Goal: Task Accomplishment & Management: Use online tool/utility

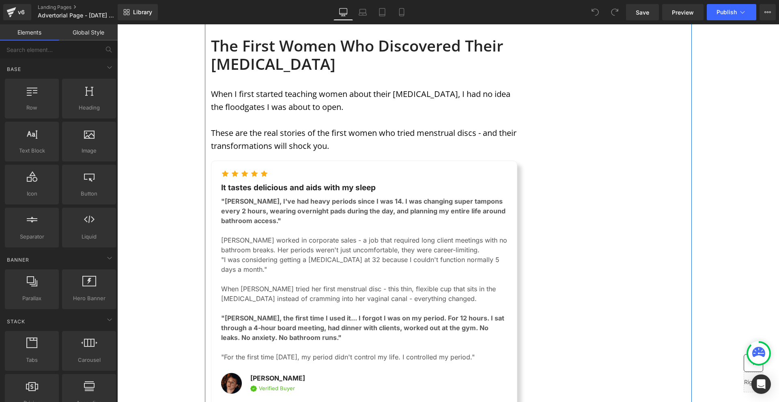
scroll to position [1784, 0]
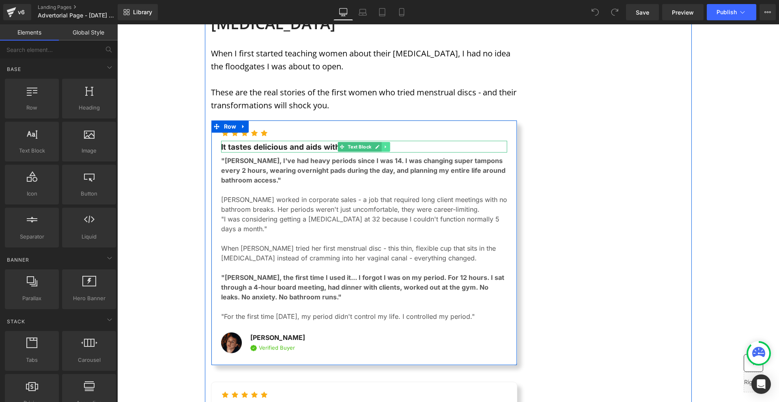
click at [382, 142] on link at bounding box center [386, 147] width 9 height 10
click at [388, 144] on icon at bounding box center [390, 146] width 4 height 4
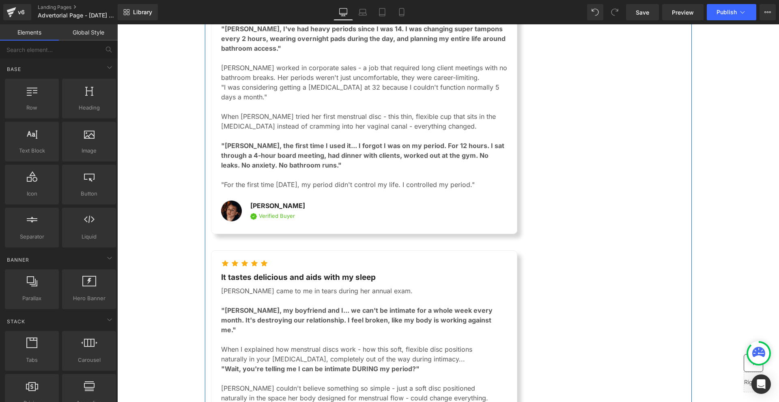
scroll to position [1947, 0]
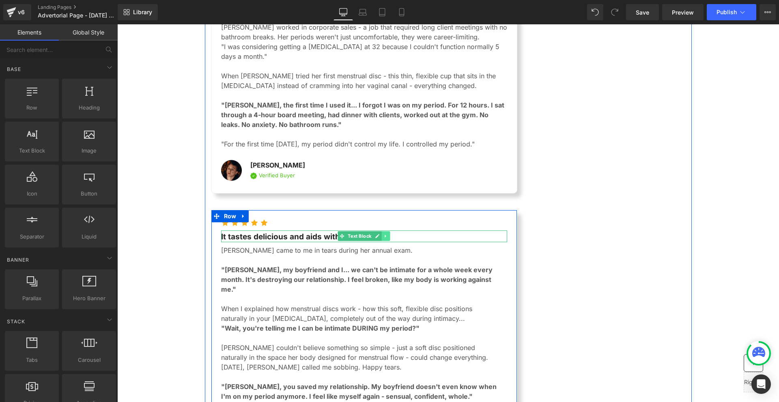
click at [382, 231] on link at bounding box center [386, 236] width 9 height 10
click at [388, 234] on icon at bounding box center [390, 236] width 4 height 4
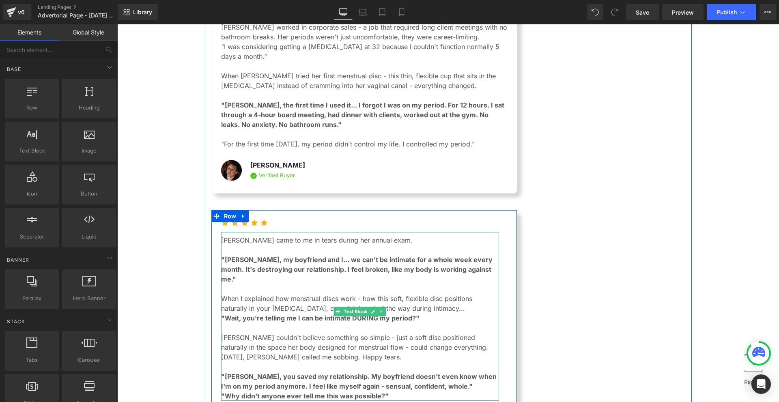
scroll to position [2068, 0]
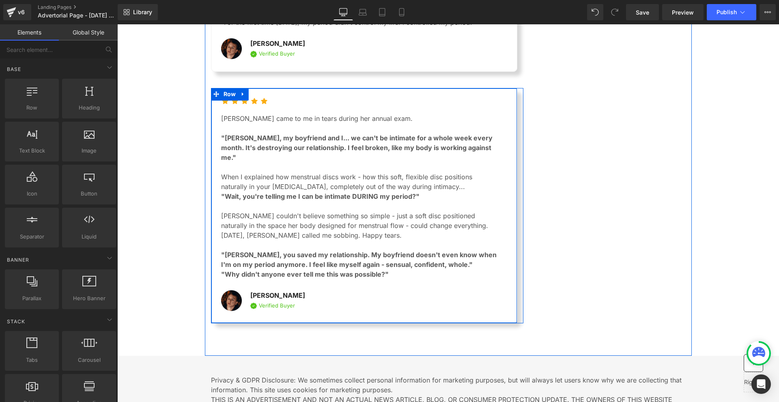
click at [240, 88] on div "Icon Icon Icon Icon Icon Icon List [PERSON_NAME] came to me in tears during her…" at bounding box center [367, 206] width 312 height 236
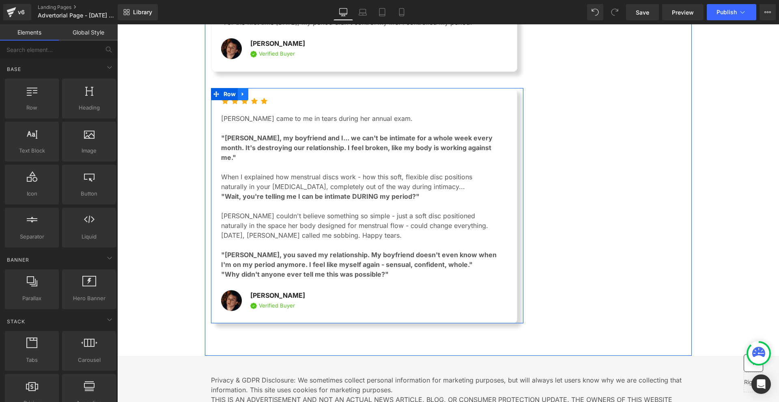
click at [246, 88] on link at bounding box center [243, 94] width 11 height 12
click at [248, 88] on link at bounding box center [253, 94] width 11 height 12
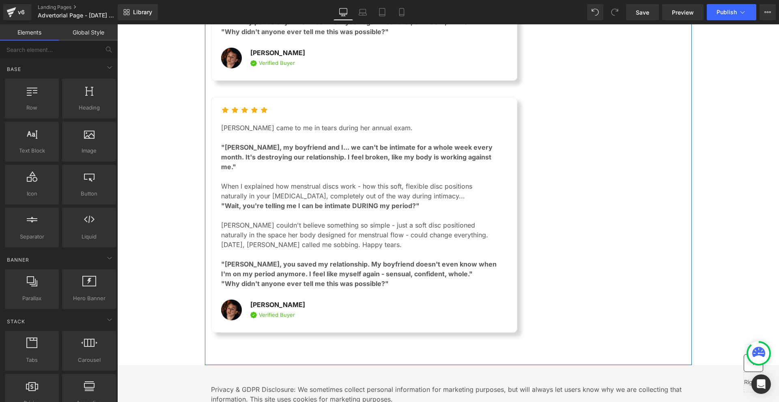
scroll to position [2313, 0]
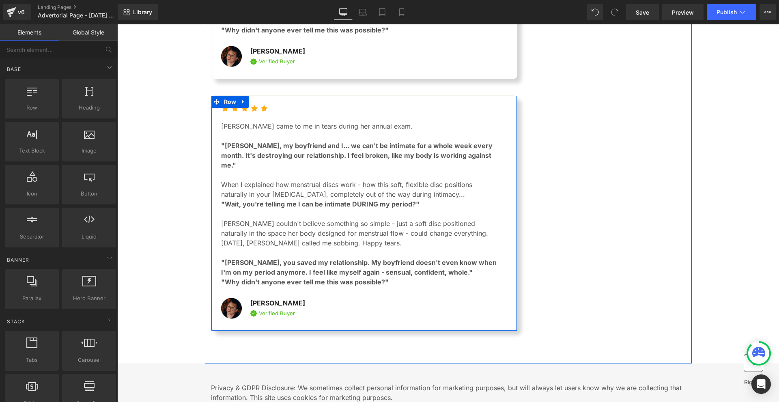
click at [391, 258] on p ""[PERSON_NAME], you saved my relationship. My boyfriend doesn't even know when …" at bounding box center [360, 267] width 278 height 19
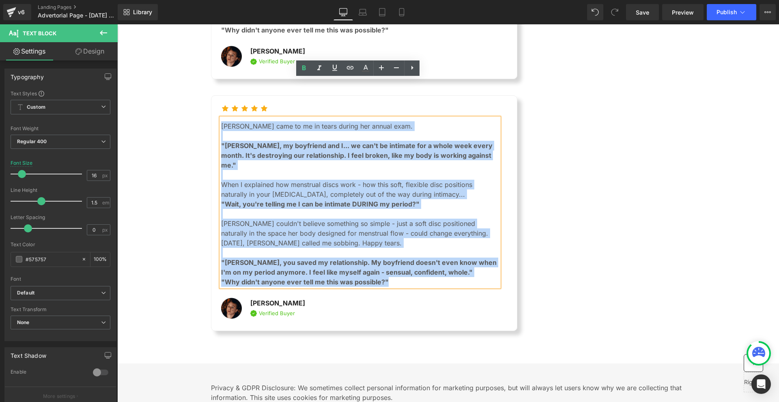
drag, startPoint x: 387, startPoint y: 234, endPoint x: 220, endPoint y: 86, distance: 222.7
click at [221, 118] on div "[PERSON_NAME] came to me in tears during her annual exam. "[PERSON_NAME], my bo…" at bounding box center [360, 202] width 278 height 169
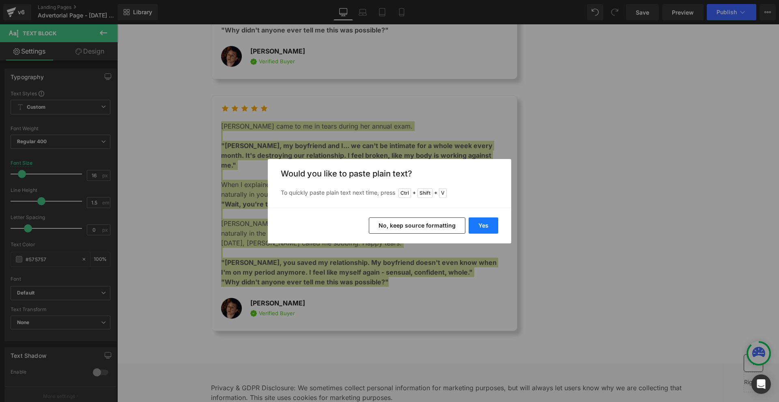
click at [492, 223] on button "Yes" at bounding box center [483, 225] width 30 height 16
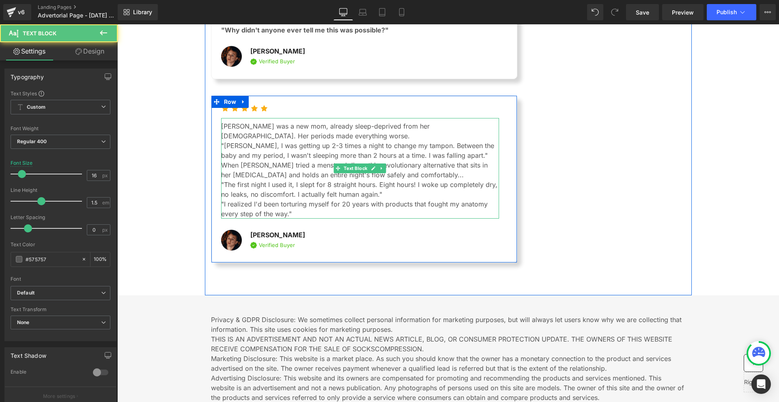
click at [288, 121] on p "[PERSON_NAME] was a new mom, already sleep-deprived from her [DEMOGRAPHIC_DATA]…" at bounding box center [360, 130] width 278 height 19
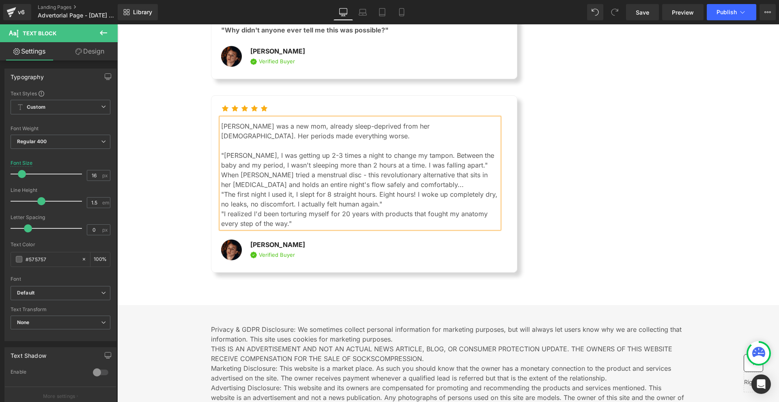
click at [468, 150] on p ""[PERSON_NAME], I was getting up 2-3 times a night to change my tampon. Between…" at bounding box center [360, 159] width 278 height 19
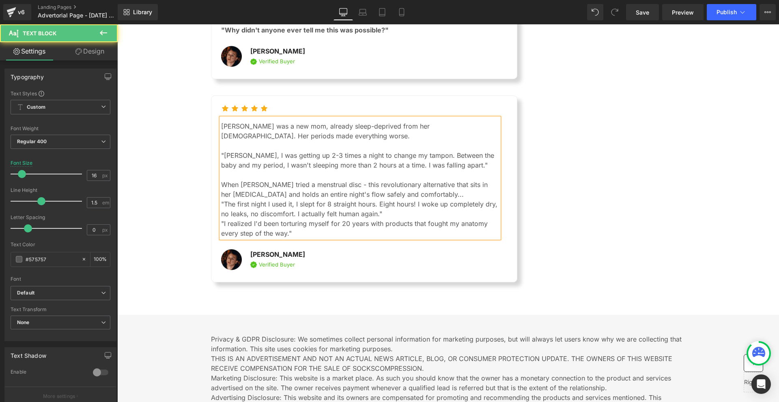
click at [427, 180] on p "When [PERSON_NAME] tried a menstrual disc - this revolutionary alternative that…" at bounding box center [360, 189] width 278 height 19
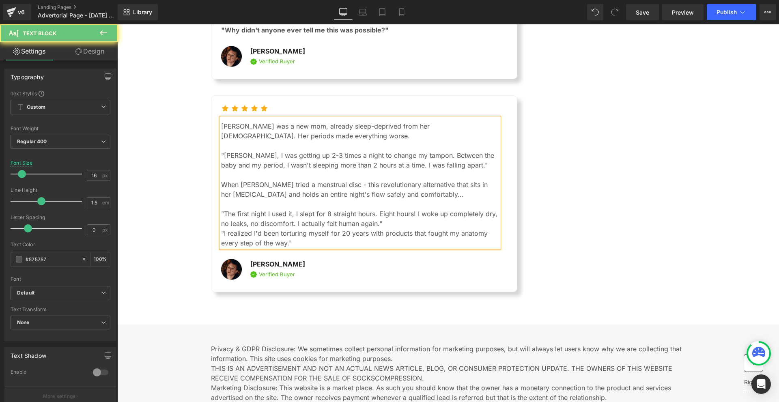
click at [402, 209] on p ""The first night I used it, I slept for 8 straight hours. Eight hours! I woke u…" at bounding box center [360, 218] width 278 height 19
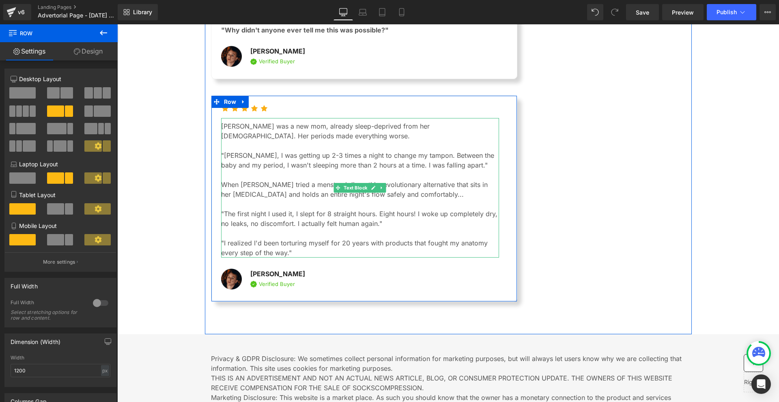
click at [271, 150] on p ""[PERSON_NAME], I was getting up 2-3 times a night to change my tampon. Between…" at bounding box center [360, 159] width 278 height 19
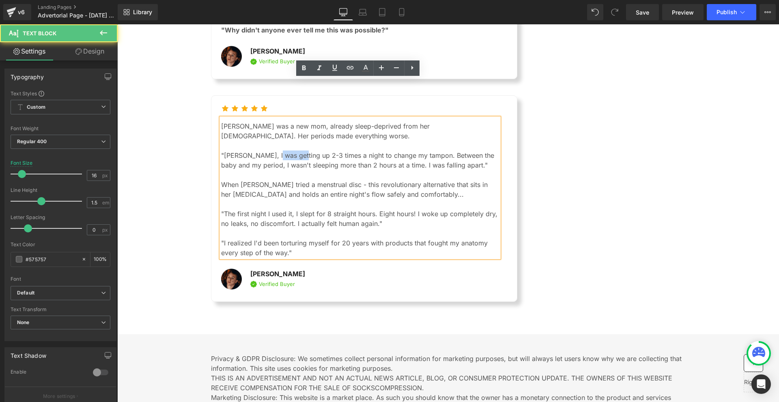
click at [271, 150] on p ""[PERSON_NAME], I was getting up 2-3 times a night to change my tampon. Between…" at bounding box center [360, 159] width 278 height 19
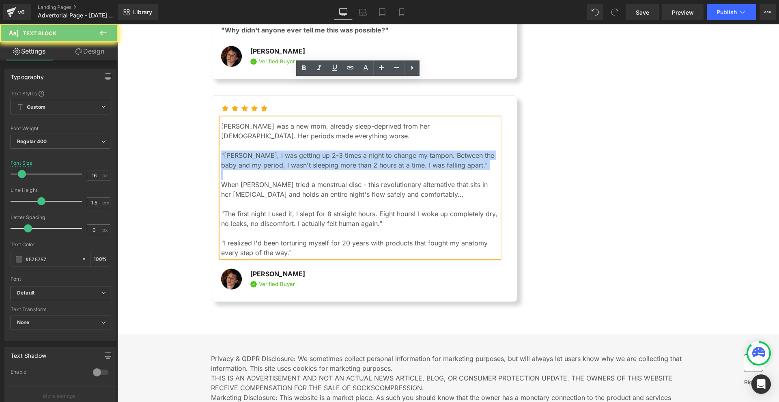
click at [271, 150] on p ""[PERSON_NAME], I was getting up 2-3 times a night to change my tampon. Between…" at bounding box center [360, 159] width 278 height 19
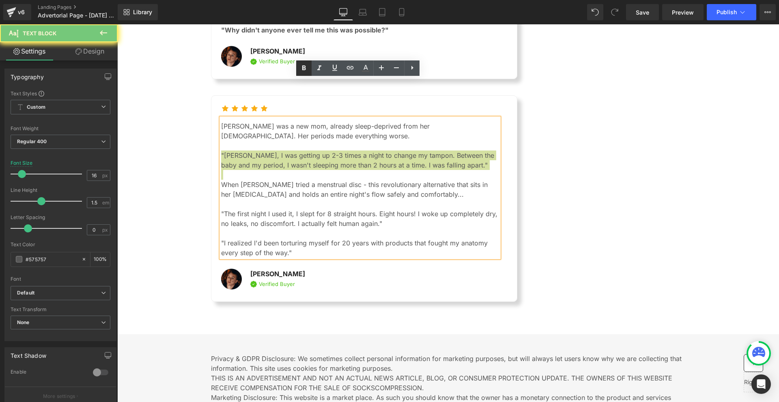
click at [309, 65] on link at bounding box center [303, 67] width 15 height 15
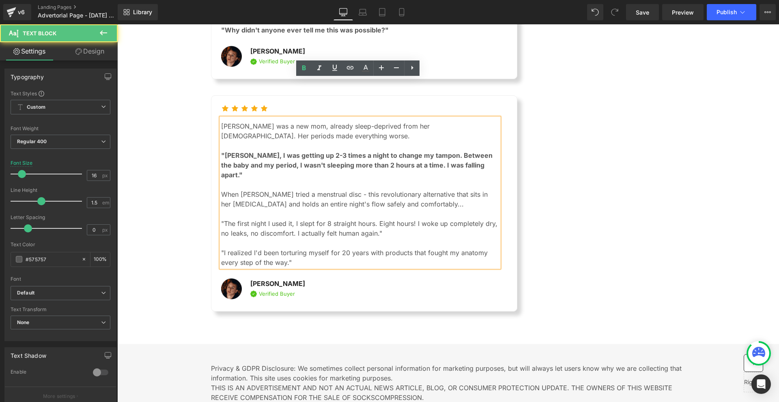
click at [496, 150] on p ""[PERSON_NAME], I was getting up 2-3 times a night to change my tampon. Between…" at bounding box center [360, 164] width 278 height 29
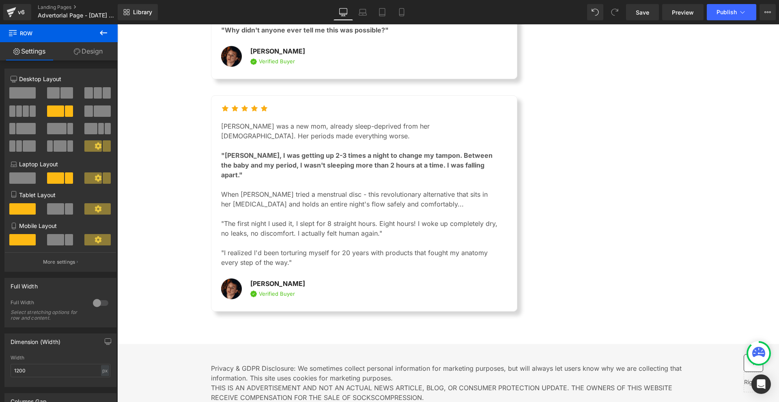
click at [350, 219] on p ""The first night I used it, I slept for 8 straight hours. Eight hours! I woke u…" at bounding box center [360, 228] width 278 height 19
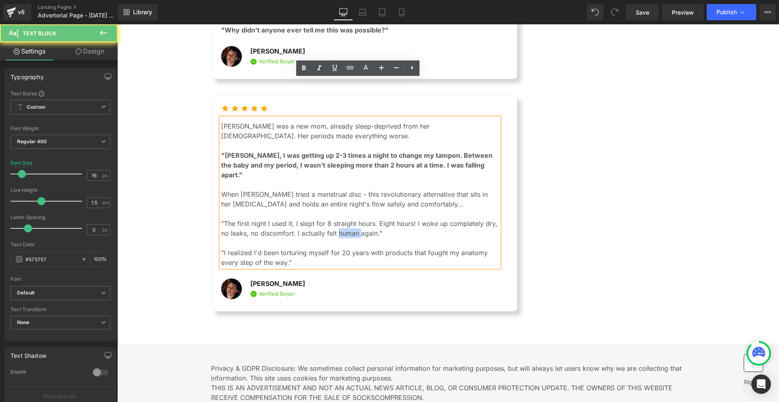
click at [350, 219] on p ""The first night I used it, I slept for 8 straight hours. Eight hours! I woke u…" at bounding box center [360, 228] width 278 height 19
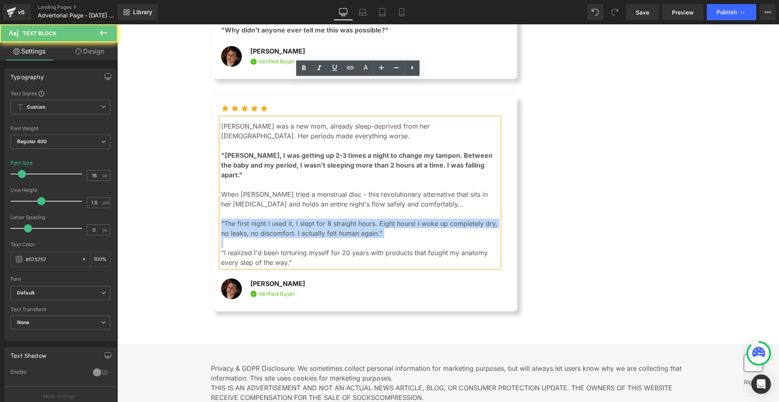
click at [350, 219] on p ""The first night I used it, I slept for 8 straight hours. Eight hours! I woke u…" at bounding box center [360, 228] width 278 height 19
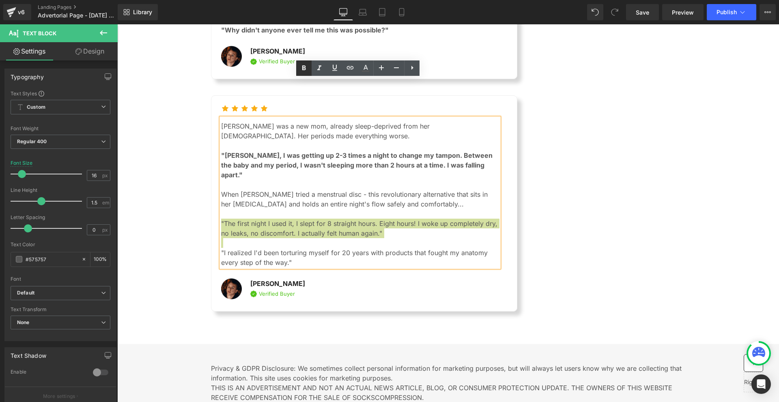
click at [307, 64] on icon at bounding box center [304, 68] width 10 height 10
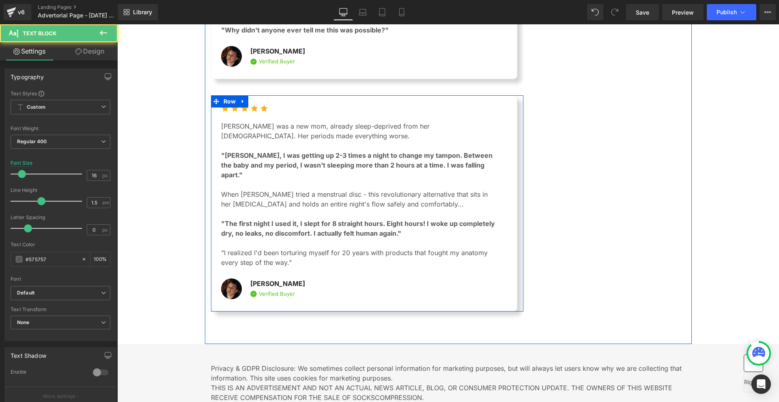
click at [376, 248] on p ""I realized I'd been torturing myself for 20 years with products that fought my…" at bounding box center [360, 257] width 278 height 19
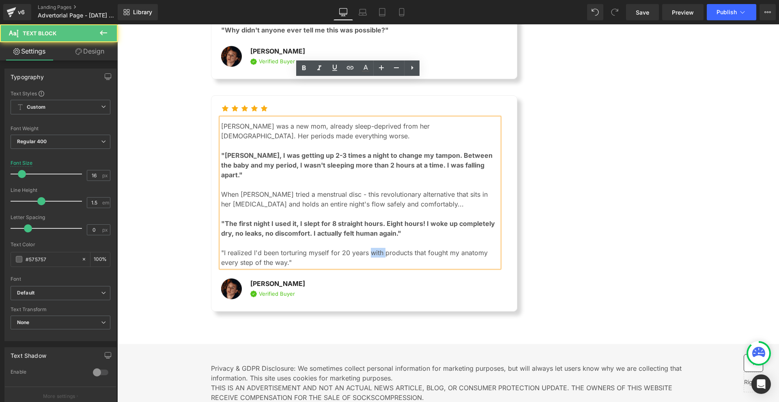
click at [376, 248] on p ""I realized I'd been torturing myself for 20 years with products that fought my…" at bounding box center [360, 257] width 278 height 19
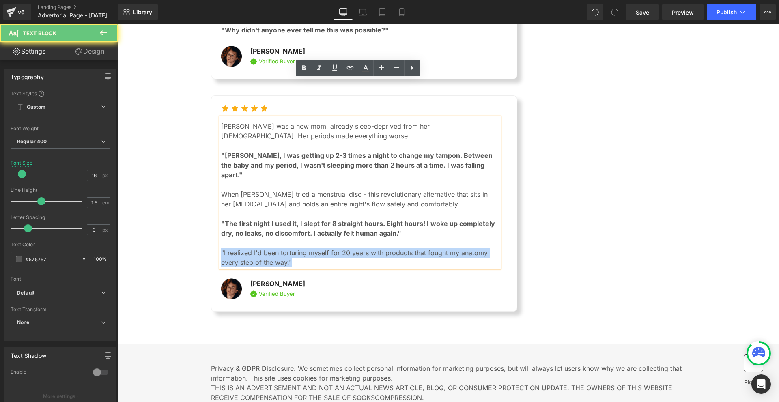
click at [375, 248] on p ""I realized I'd been torturing myself for 20 years with products that fought my…" at bounding box center [360, 257] width 278 height 19
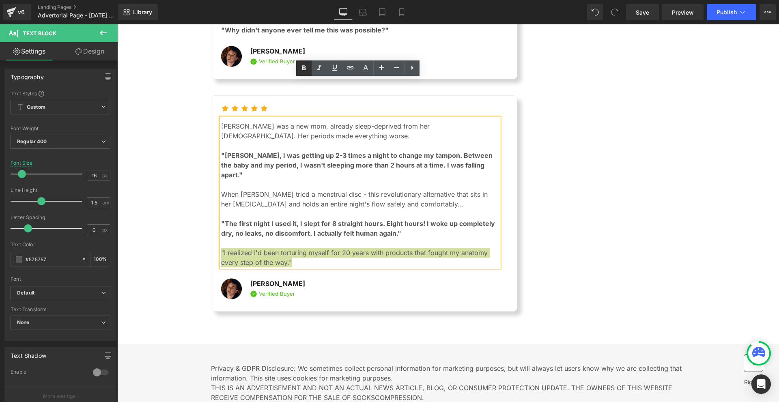
click at [310, 73] on link at bounding box center [303, 67] width 15 height 15
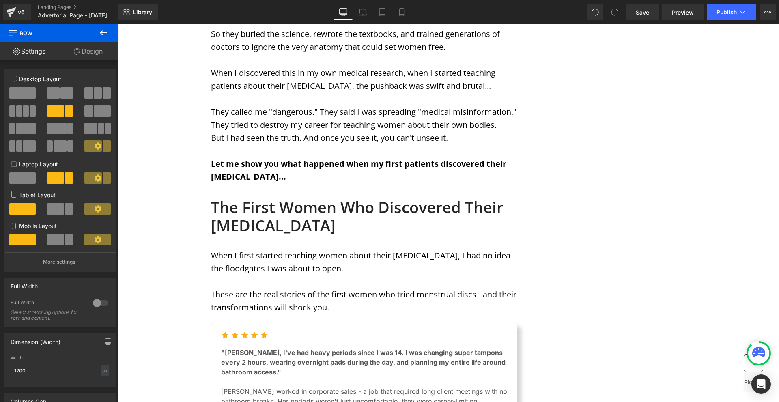
scroll to position [1542, 0]
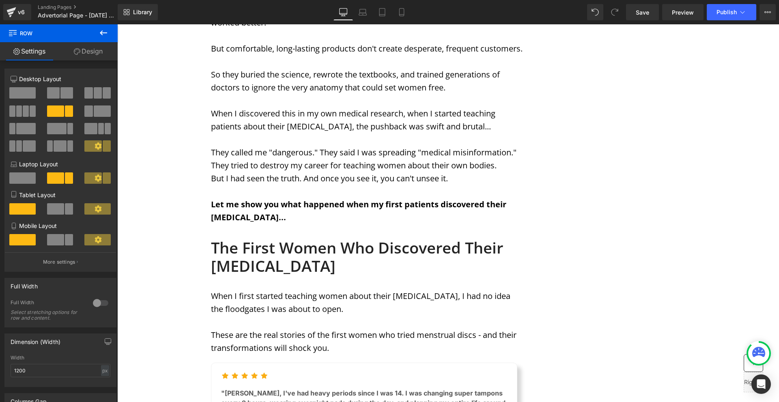
click at [368, 290] on p "When I first started teaching women about their [MEDICAL_DATA], I had no idea t…" at bounding box center [367, 303] width 312 height 26
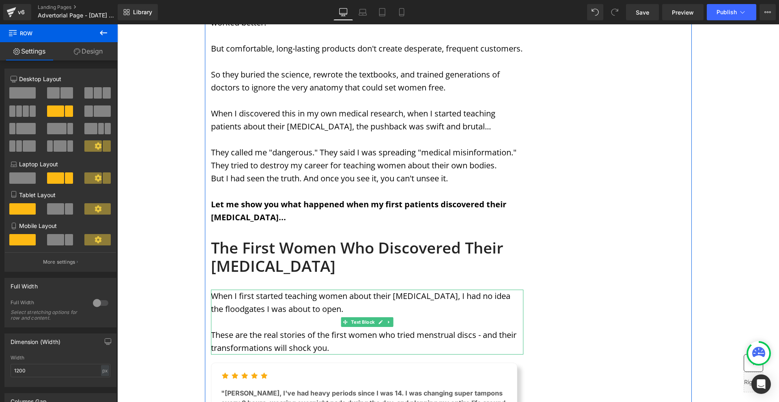
click at [388, 320] on icon at bounding box center [389, 322] width 4 height 5
click at [384, 320] on icon at bounding box center [384, 322] width 4 height 4
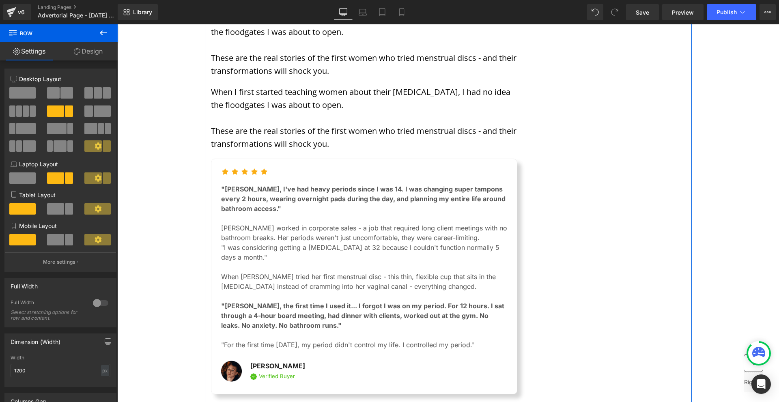
scroll to position [1697, 0]
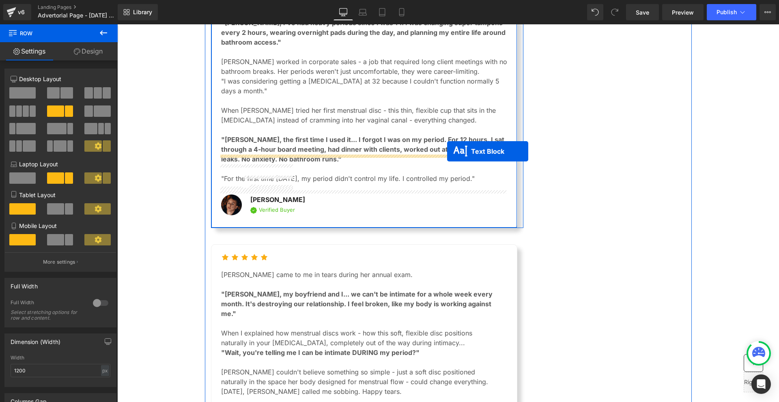
drag, startPoint x: 356, startPoint y: 208, endPoint x: 447, endPoint y: 273, distance: 111.9
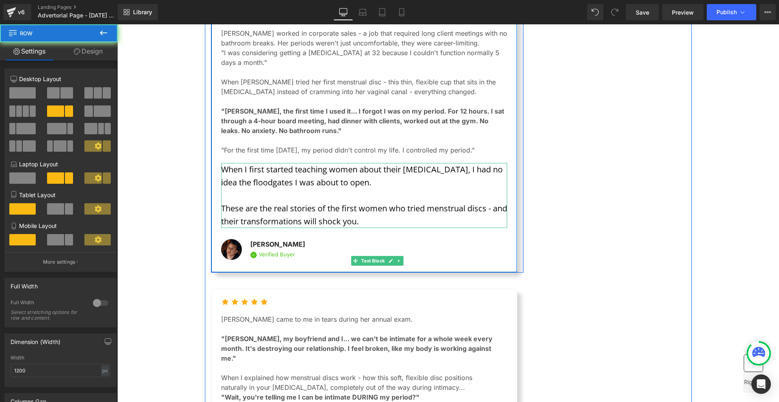
scroll to position [2115, 0]
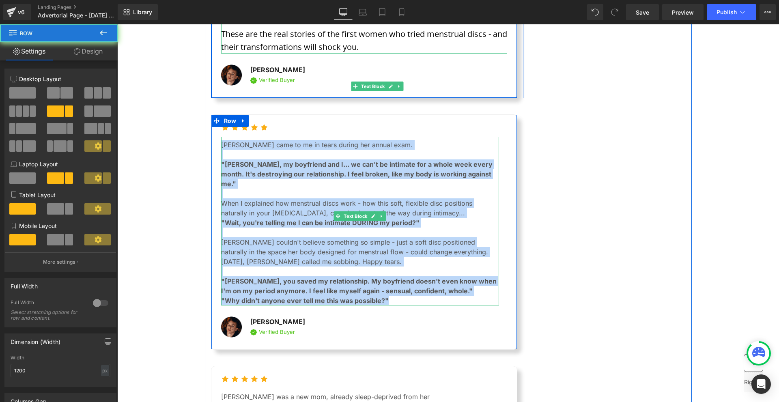
drag, startPoint x: 441, startPoint y: 277, endPoint x: 543, endPoint y: 251, distance: 105.2
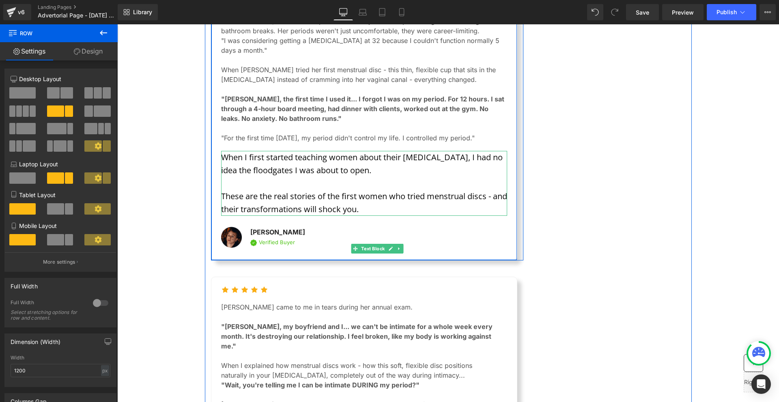
scroll to position [1912, 0]
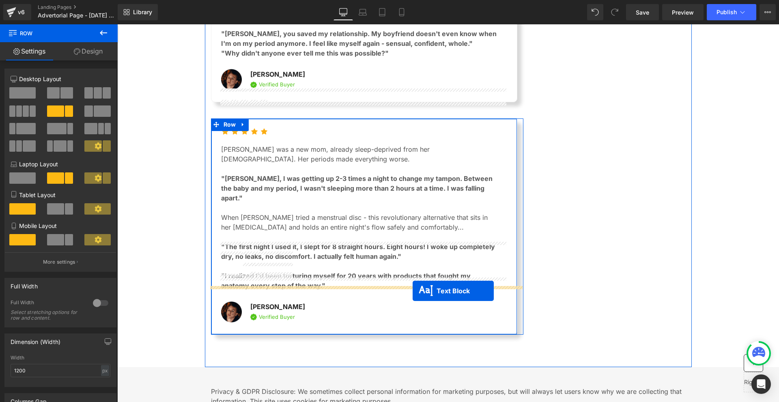
drag, startPoint x: 355, startPoint y: 198, endPoint x: 410, endPoint y: 290, distance: 107.5
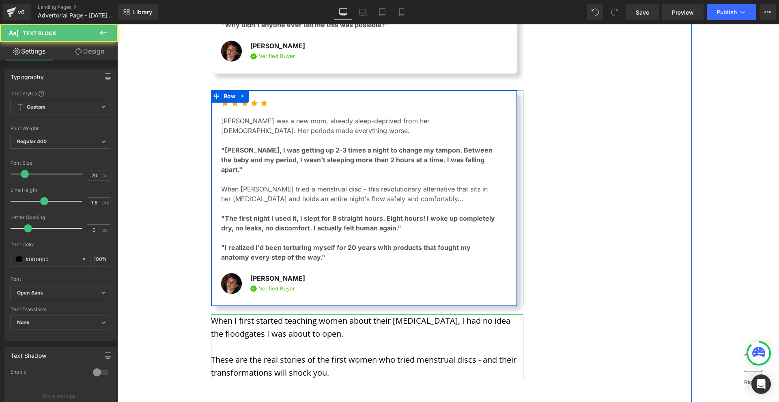
scroll to position [2289, 0]
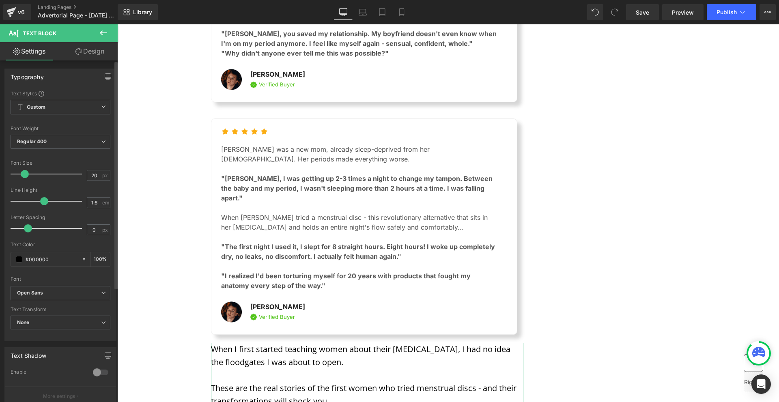
click at [92, 60] on div "Typography Text Styles Custom Custom Setup Global Style Custom Setup Global Sty…" at bounding box center [60, 305] width 121 height 490
click at [86, 59] on link "Design" at bounding box center [89, 51] width 59 height 18
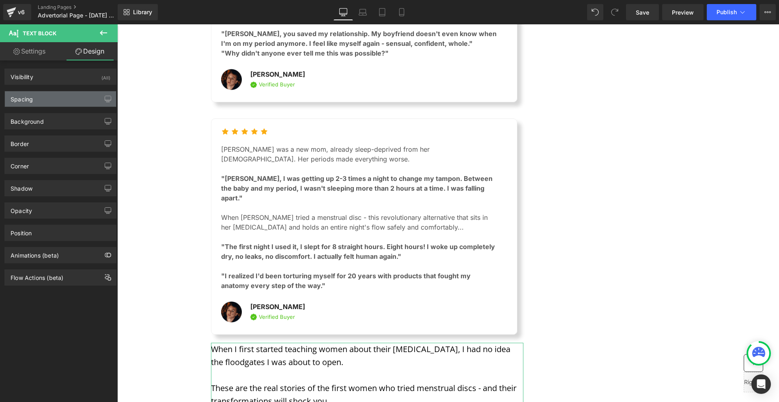
click at [64, 98] on div "Spacing" at bounding box center [60, 98] width 111 height 15
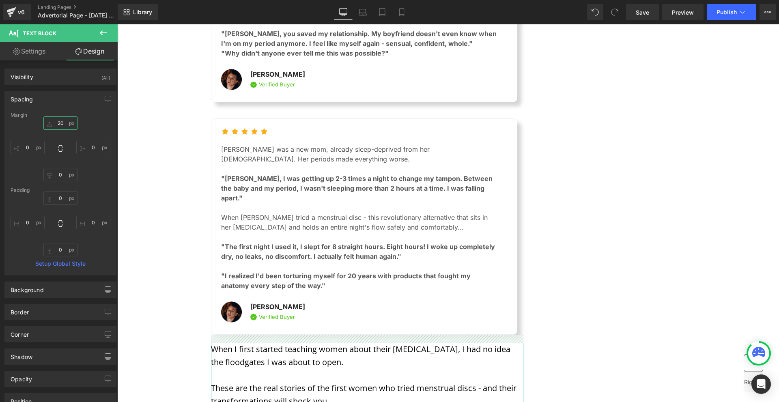
click at [66, 120] on input "20" at bounding box center [60, 122] width 34 height 13
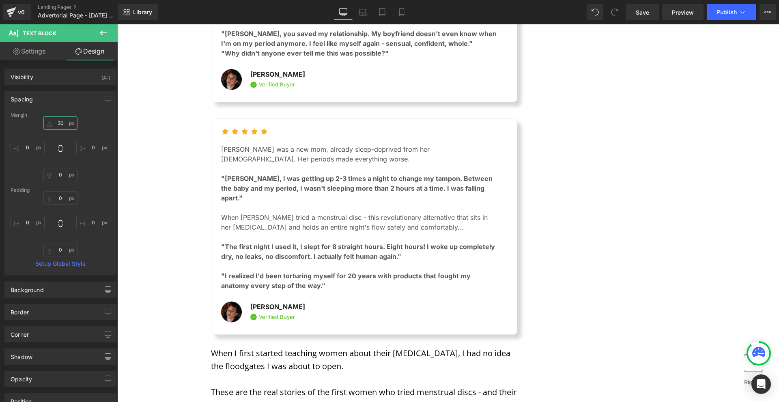
type input "30"
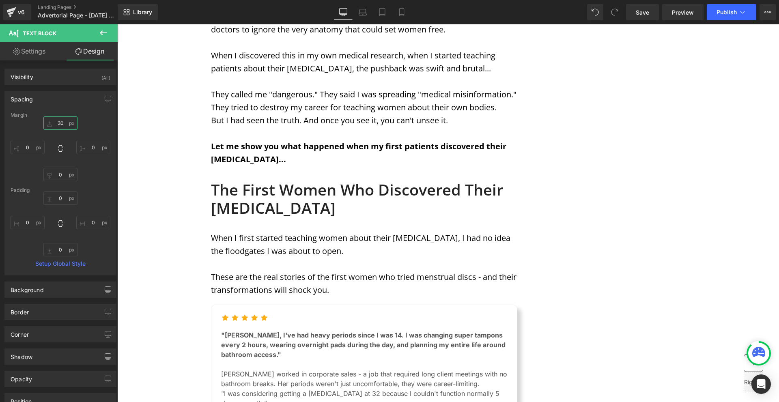
scroll to position [1559, 0]
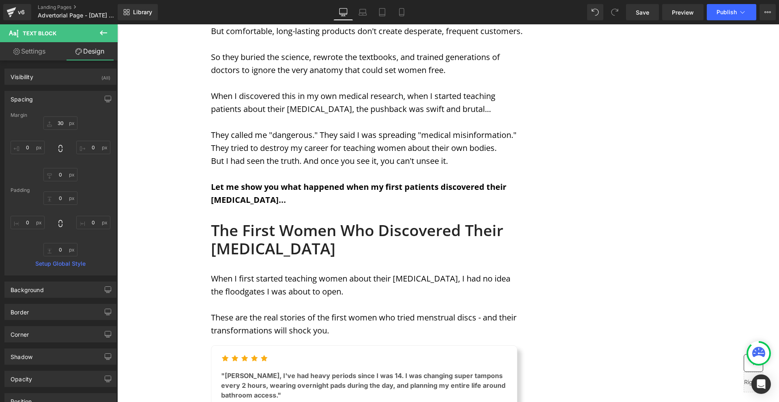
click at [412, 221] on h1 "The First Women Who Discovered Their [MEDICAL_DATA]" at bounding box center [367, 239] width 312 height 37
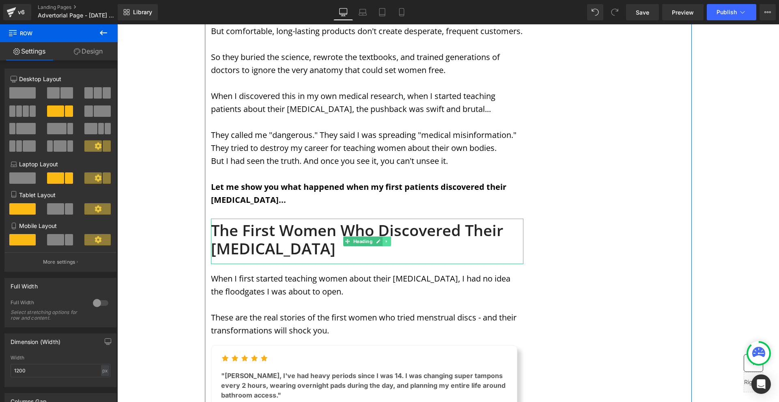
click at [385, 236] on link at bounding box center [386, 241] width 9 height 10
click at [381, 236] on link at bounding box center [382, 241] width 9 height 10
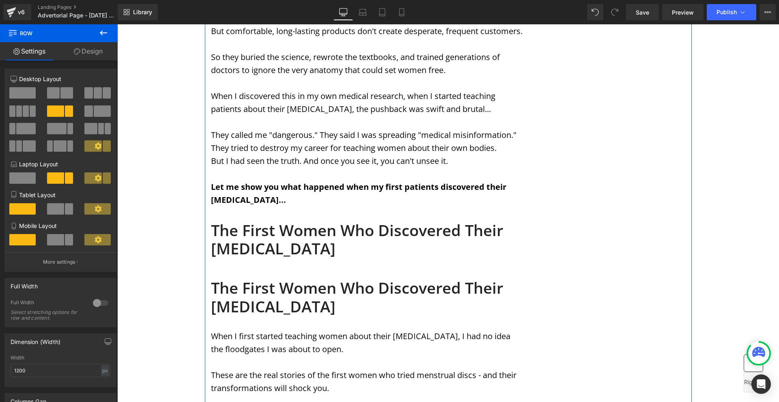
click at [274, 279] on h1 "The First Women Who Discovered Their [MEDICAL_DATA]" at bounding box center [367, 297] width 312 height 37
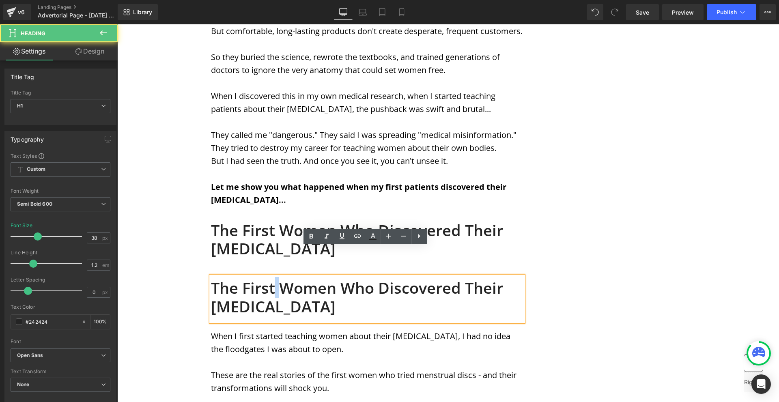
click at [274, 279] on h1 "The First Women Who Discovered Their [MEDICAL_DATA]" at bounding box center [367, 297] width 312 height 37
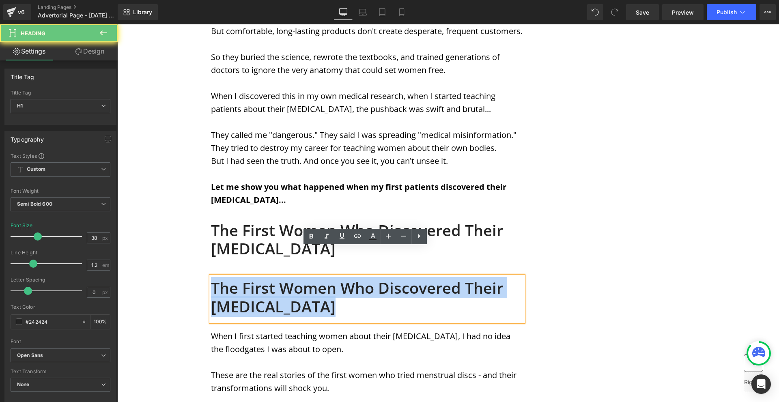
click at [274, 279] on h1 "The First Women Who Discovered Their [MEDICAL_DATA]" at bounding box center [367, 297] width 312 height 37
paste div
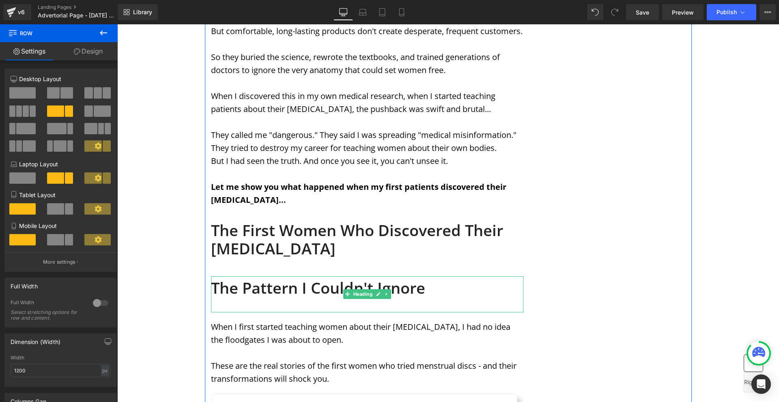
click at [448, 279] on h1 "The Pattern I Couldn't Ignore" at bounding box center [367, 288] width 312 height 19
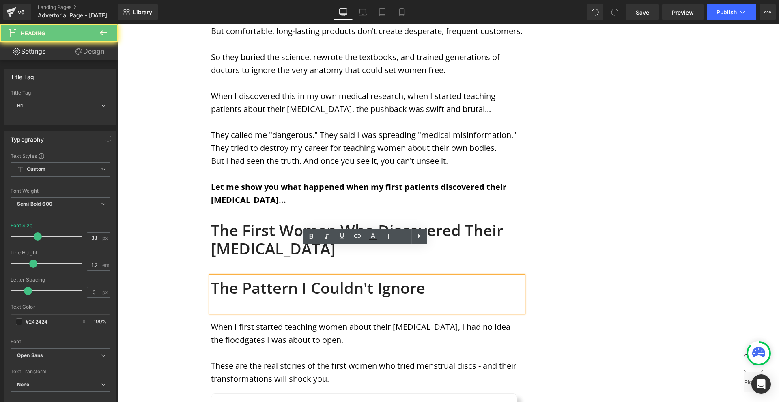
click at [445, 297] on div at bounding box center [367, 301] width 312 height 9
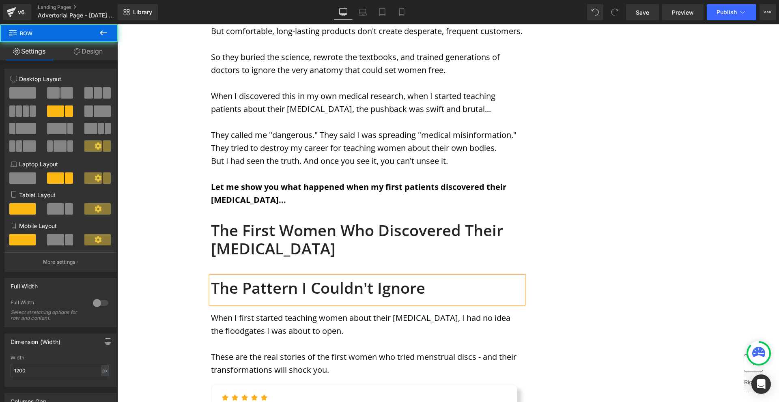
drag, startPoint x: 584, startPoint y: 277, endPoint x: 462, endPoint y: 283, distance: 122.6
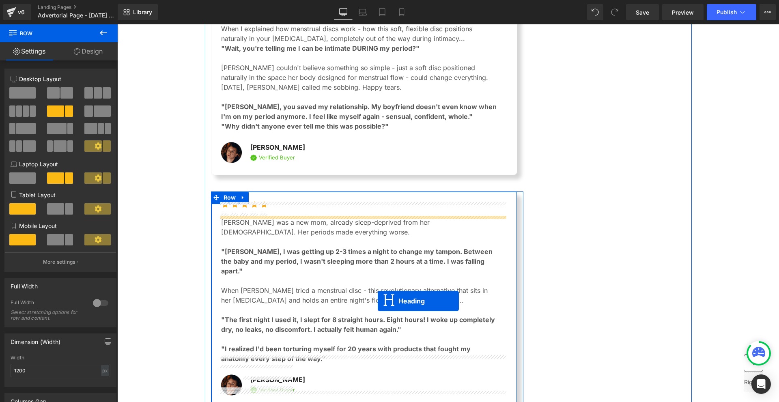
drag, startPoint x: 353, startPoint y: 259, endPoint x: 408, endPoint y: 277, distance: 58.0
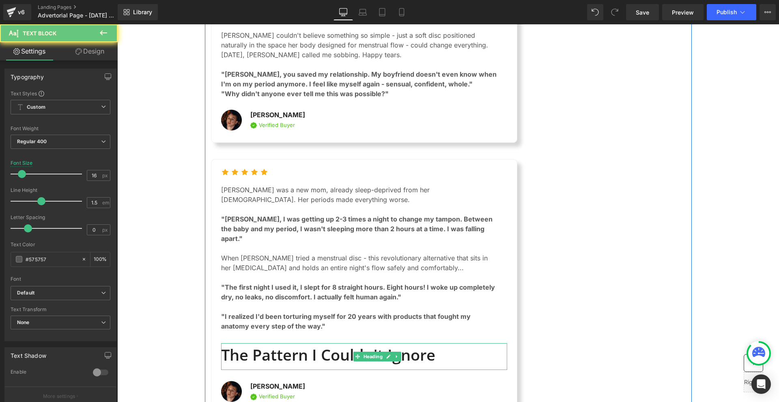
scroll to position [2338, 0]
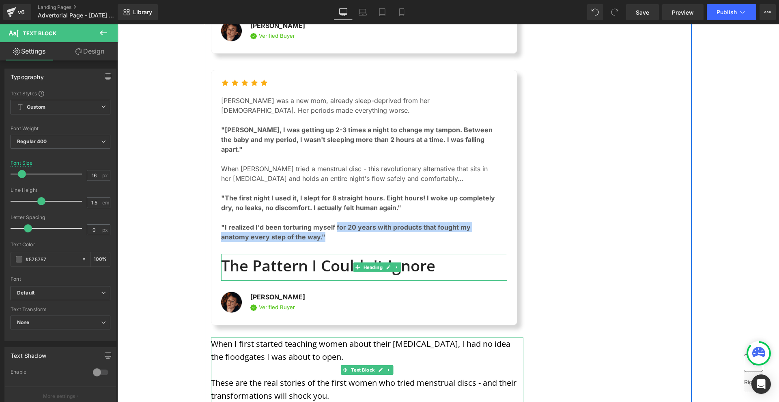
drag, startPoint x: 408, startPoint y: 277, endPoint x: 383, endPoint y: 277, distance: 25.1
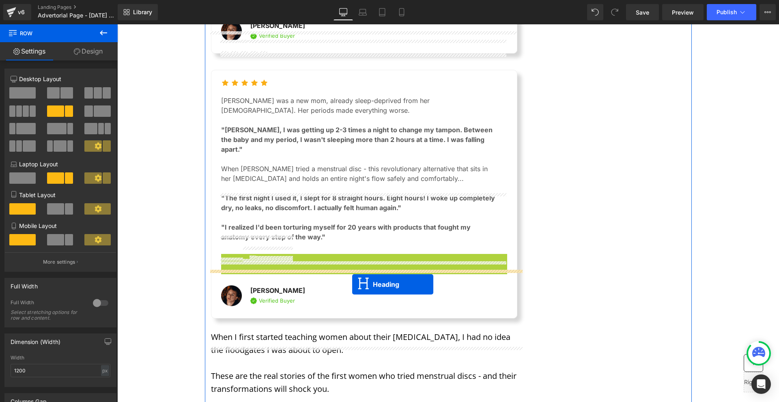
drag, startPoint x: 365, startPoint y: 221, endPoint x: 352, endPoint y: 284, distance: 64.1
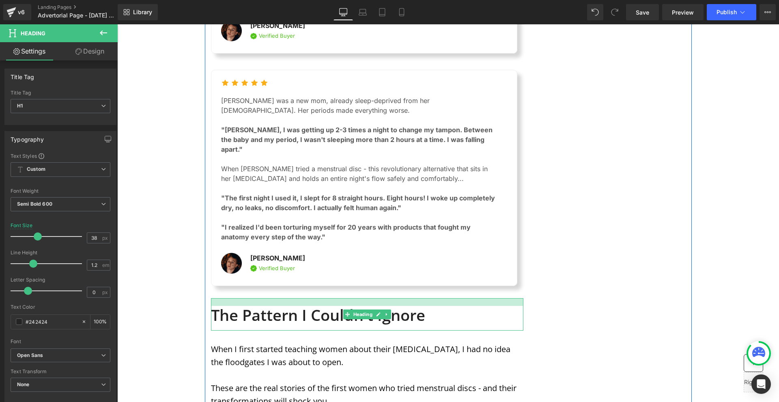
drag, startPoint x: 320, startPoint y: 251, endPoint x: 515, endPoint y: 285, distance: 198.5
click at [319, 298] on div at bounding box center [367, 302] width 312 height 8
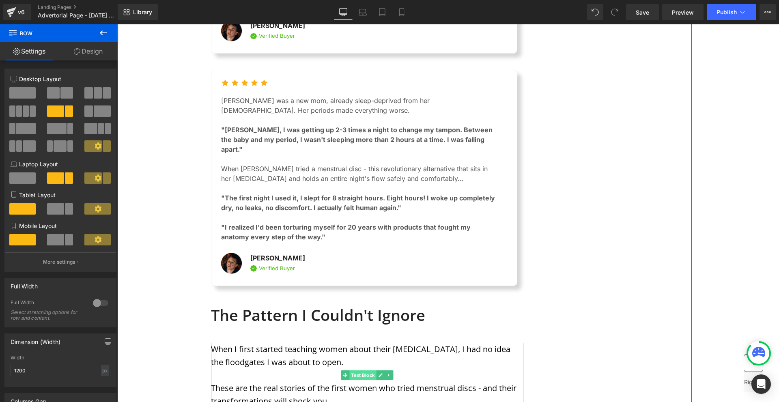
click at [360, 370] on span "Text Block" at bounding box center [362, 375] width 27 height 10
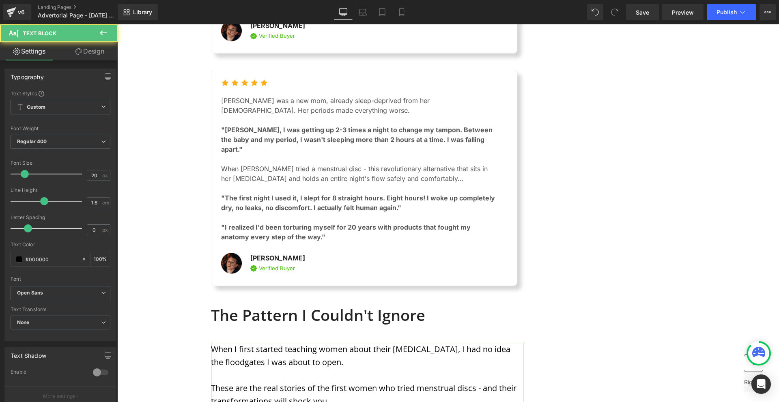
click at [91, 58] on link "Design" at bounding box center [89, 51] width 59 height 18
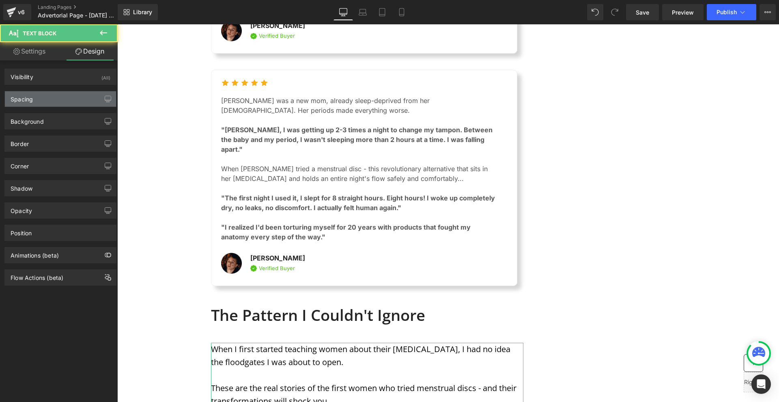
click at [39, 100] on div "Spacing" at bounding box center [60, 98] width 111 height 15
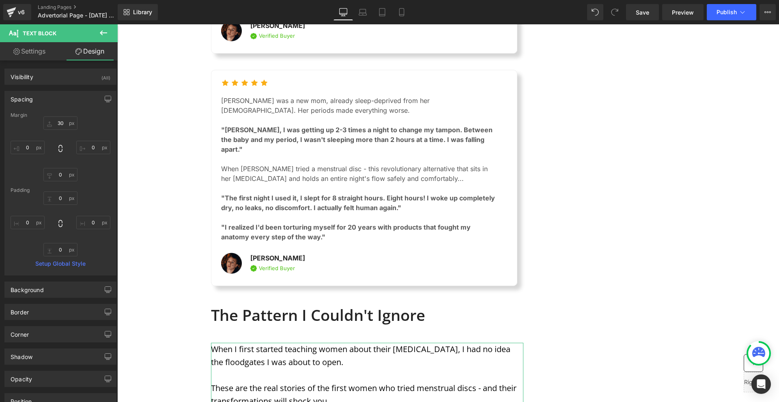
click at [71, 131] on div at bounding box center [61, 148] width 100 height 65
click at [63, 123] on input "30" at bounding box center [60, 122] width 34 height 13
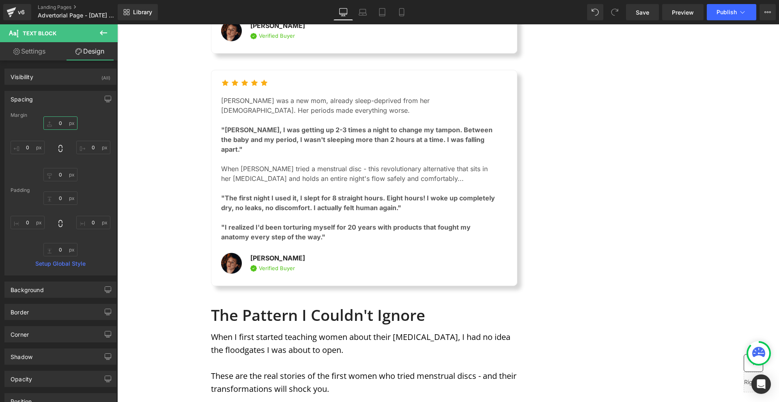
type input "0"
click at [274, 331] on p "When I first started teaching women about their [MEDICAL_DATA], I had no idea t…" at bounding box center [367, 344] width 312 height 26
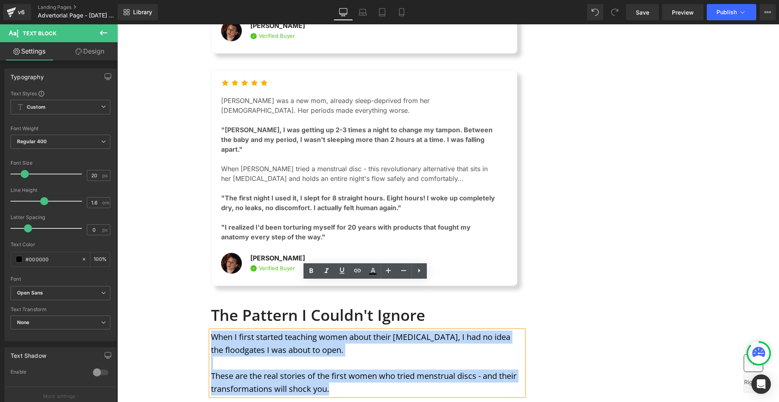
drag, startPoint x: 327, startPoint y: 345, endPoint x: 212, endPoint y: 289, distance: 128.2
click at [212, 331] on div "When I first started teaching women about their [MEDICAL_DATA], I had no idea t…" at bounding box center [367, 363] width 312 height 65
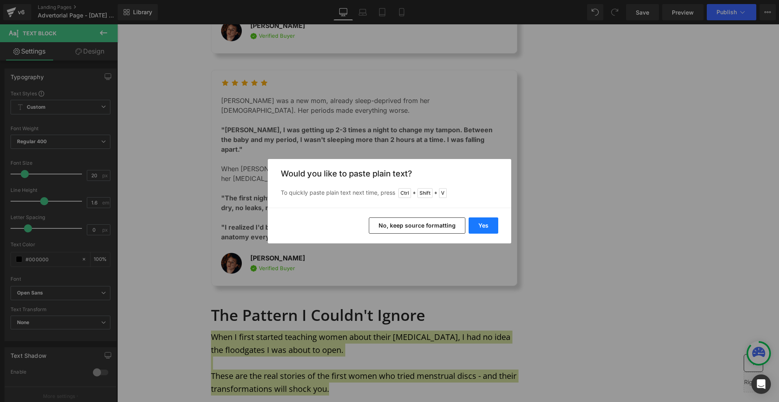
click at [492, 228] on button "Yes" at bounding box center [483, 225] width 30 height 16
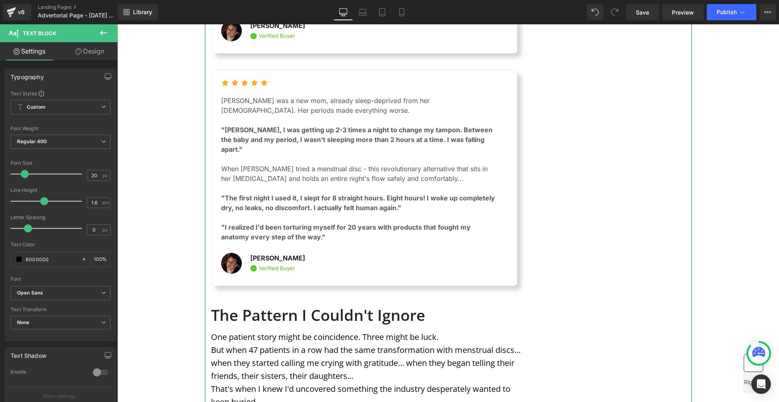
scroll to position [2379, 0]
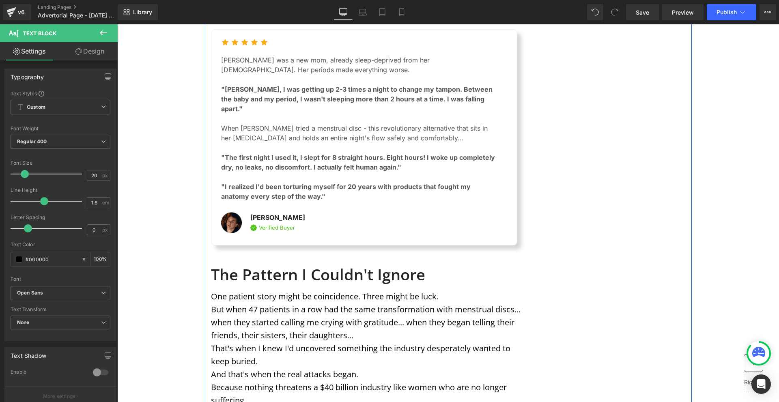
click at [360, 303] on p "But when 47 patients in a row had the same transformation with menstrual discs.…" at bounding box center [367, 322] width 312 height 39
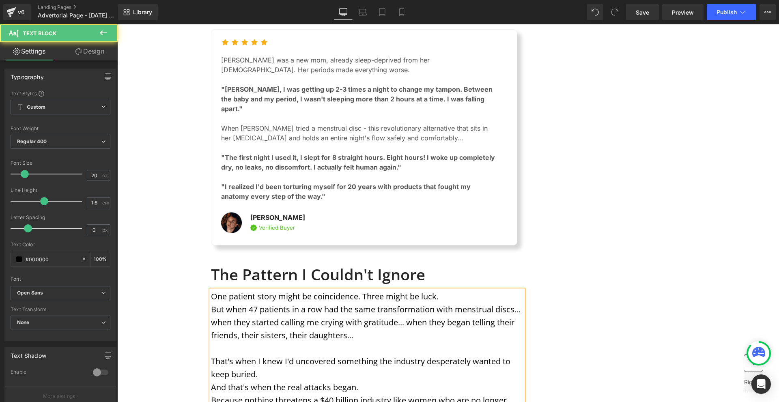
click at [288, 355] on p "That's when I knew I'd uncovered something the industry desperately wanted to k…" at bounding box center [367, 368] width 312 height 26
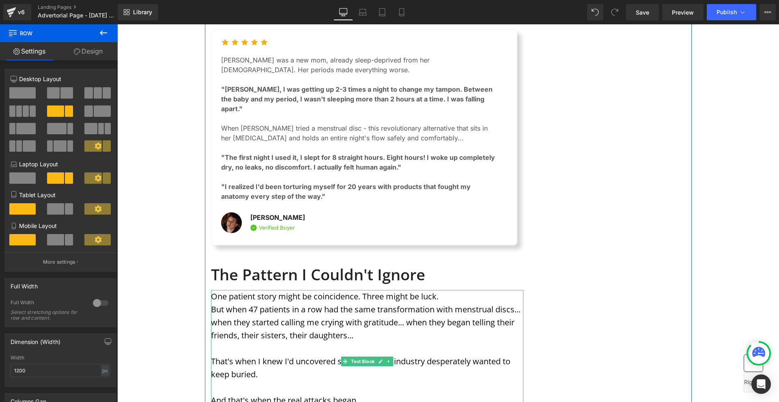
click at [450, 290] on p "One patient story might be coincidence. Three might be luck." at bounding box center [367, 296] width 312 height 13
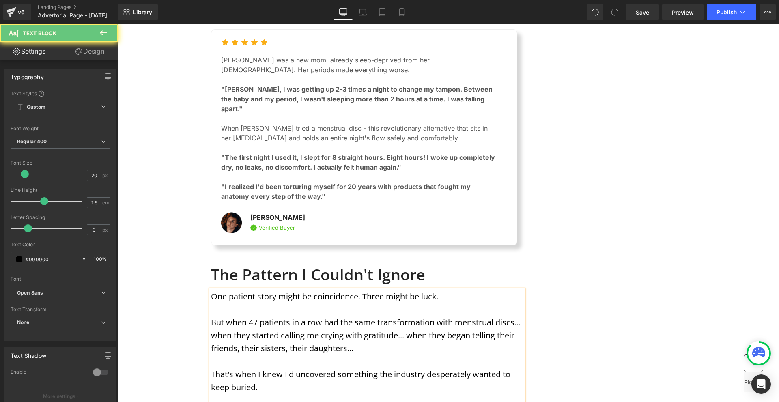
click at [448, 290] on p "One patient story might be coincidence. Three might be luck." at bounding box center [367, 296] width 312 height 13
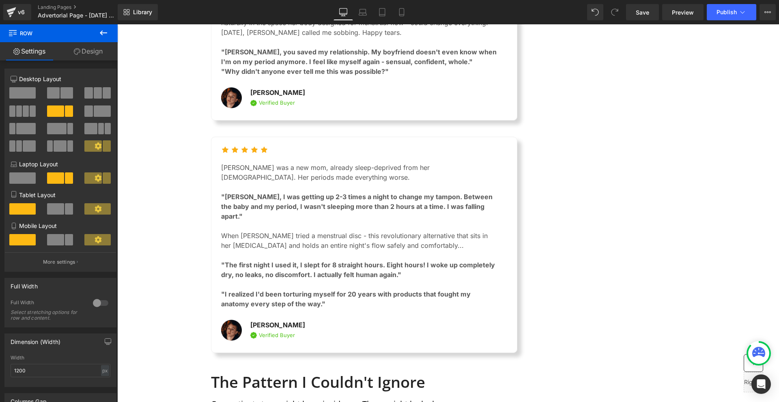
scroll to position [2433, 0]
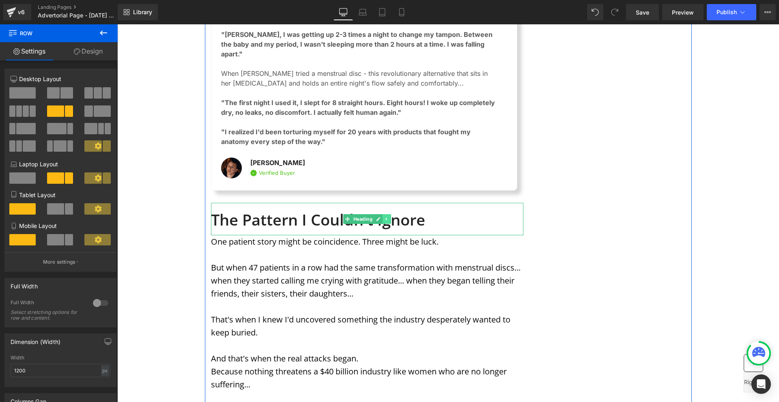
click at [384, 217] on icon at bounding box center [386, 219] width 4 height 5
click at [383, 214] on link at bounding box center [382, 219] width 9 height 10
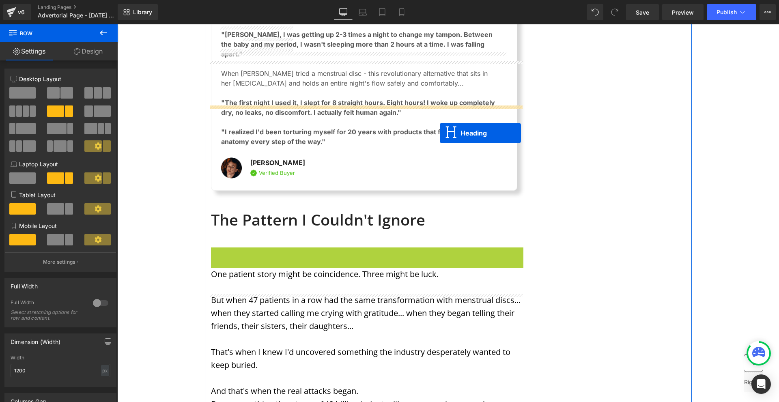
scroll to position [2514, 0]
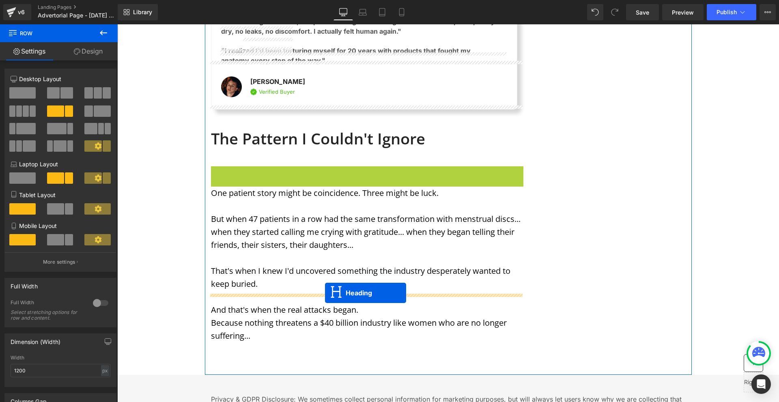
drag, startPoint x: 366, startPoint y: 215, endPoint x: 325, endPoint y: 293, distance: 87.8
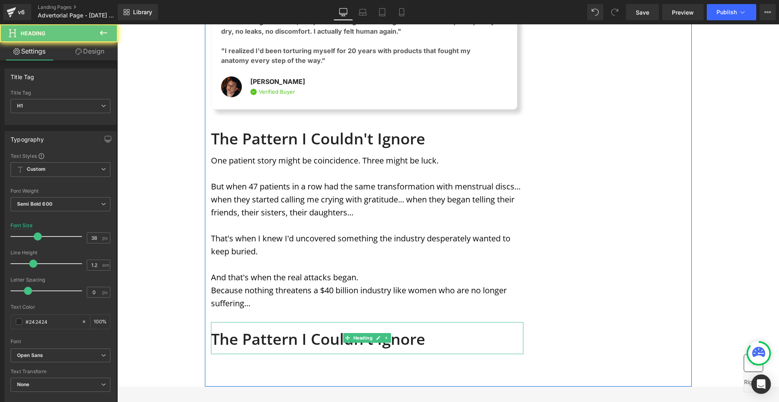
click at [254, 330] on h1 "The Pattern I Couldn't Ignore" at bounding box center [367, 339] width 312 height 19
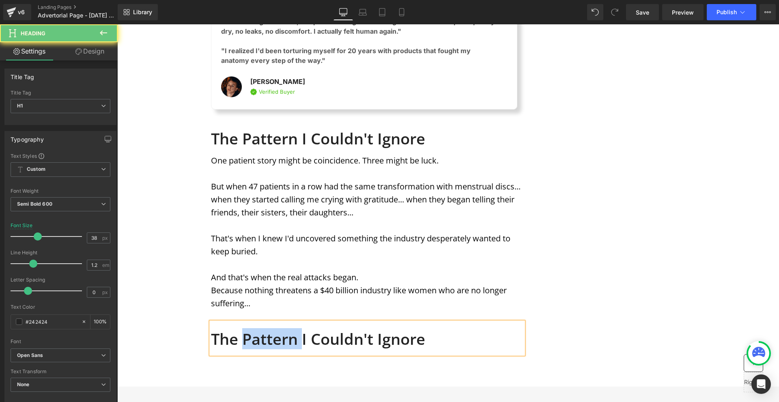
click at [254, 330] on h1 "The Pattern I Couldn't Ignore" at bounding box center [367, 339] width 312 height 19
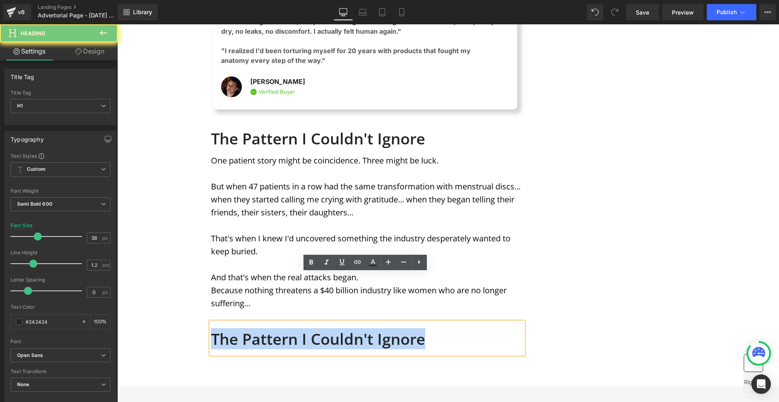
click at [254, 330] on h1 "The Pattern I Couldn't Ignore" at bounding box center [367, 339] width 312 height 19
paste div
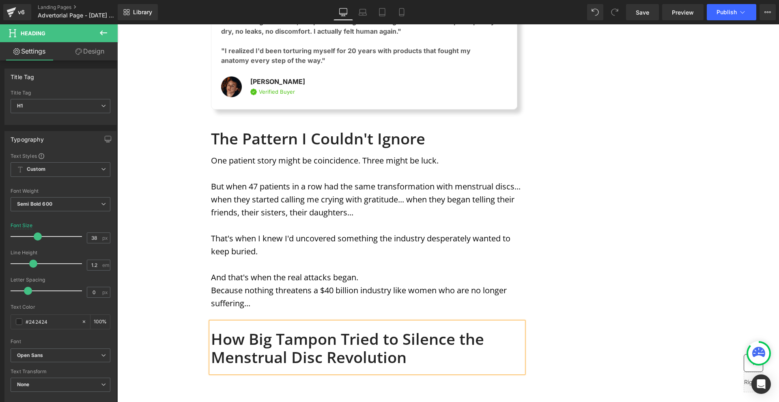
drag, startPoint x: 548, startPoint y: 287, endPoint x: 417, endPoint y: 285, distance: 130.6
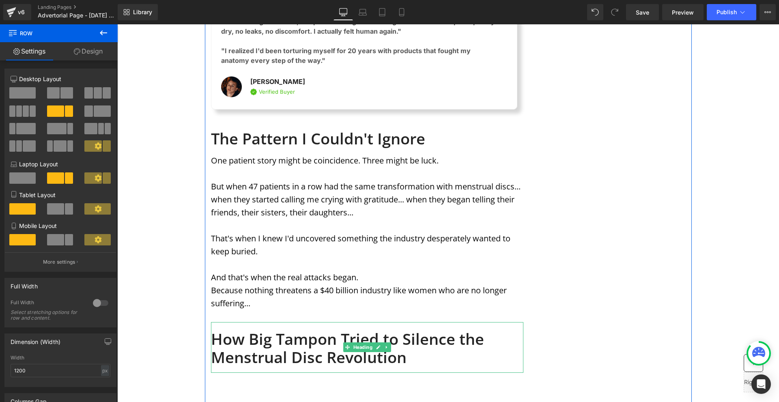
click at [346, 330] on h1 "How Big Tampon Tried to Silence the Menstrual Disc Revolution" at bounding box center [367, 348] width 312 height 37
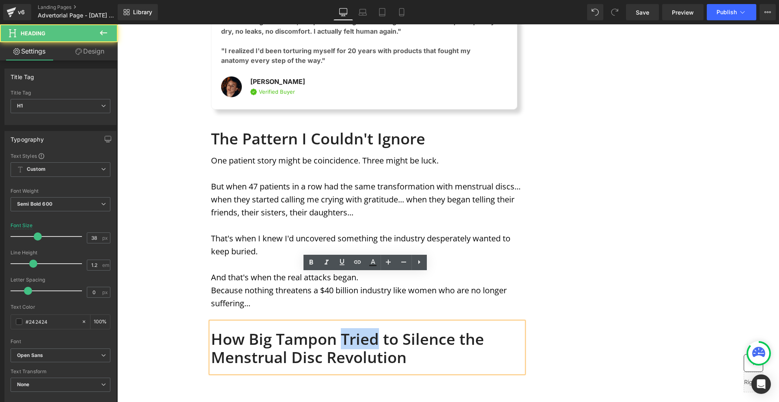
drag, startPoint x: 339, startPoint y: 289, endPoint x: 374, endPoint y: 288, distance: 35.3
click at [374, 330] on h1 "How Big Tampon Tried to Silence the Menstrual Disc Revolution" at bounding box center [367, 348] width 312 height 37
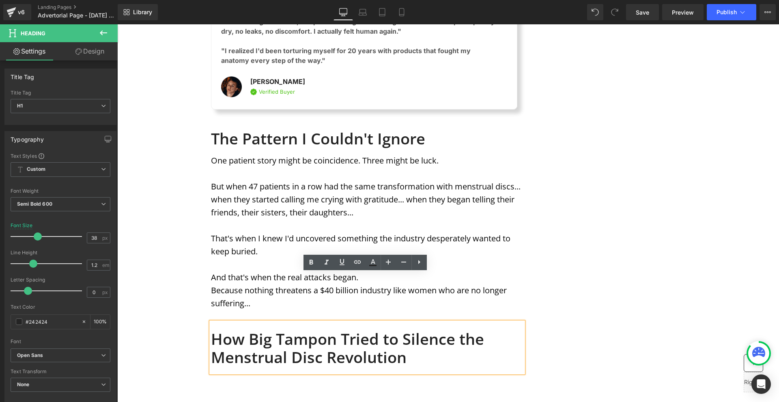
click at [334, 330] on h1 "How Big Tampon Tried to Silence the Menstrual Disc Revolution" at bounding box center [367, 348] width 312 height 37
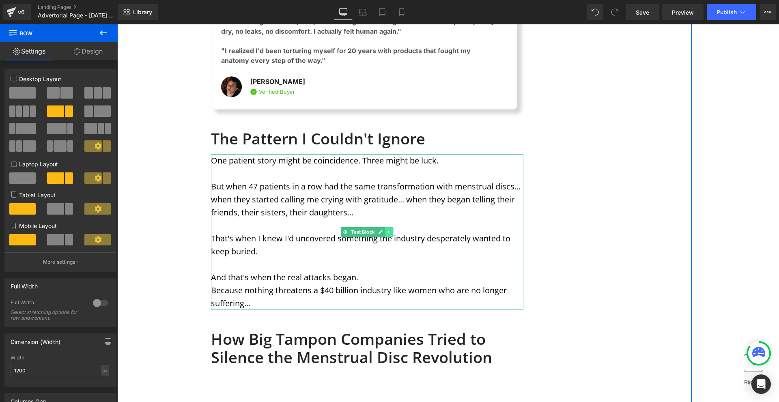
click at [384, 227] on link at bounding box center [388, 232] width 9 height 10
click at [383, 230] on icon at bounding box center [384, 232] width 4 height 4
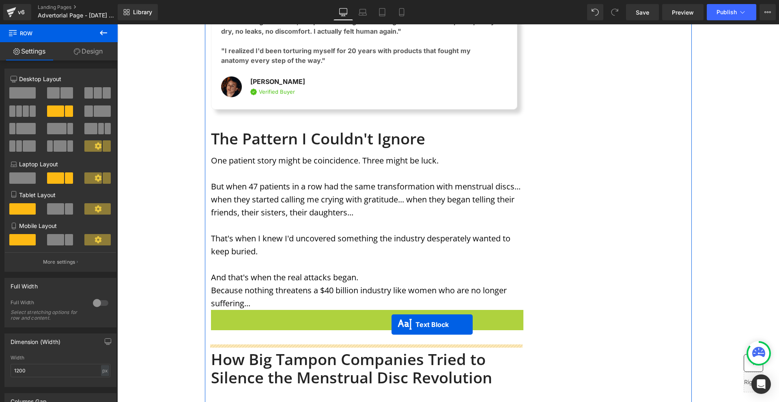
drag, startPoint x: 366, startPoint y: 337, endPoint x: 391, endPoint y: 324, distance: 28.5
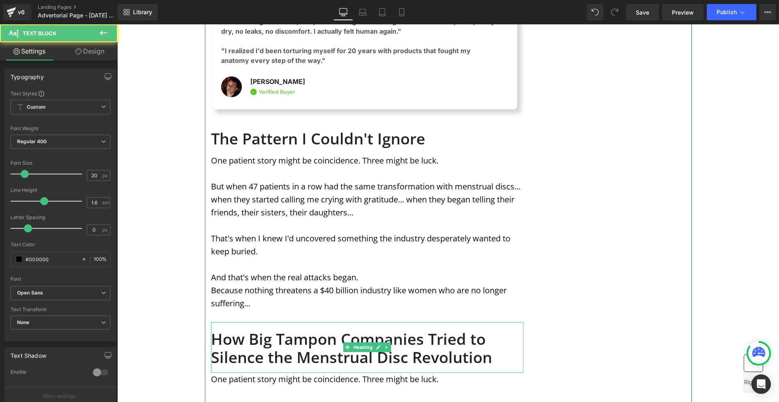
scroll to position [2636, 0]
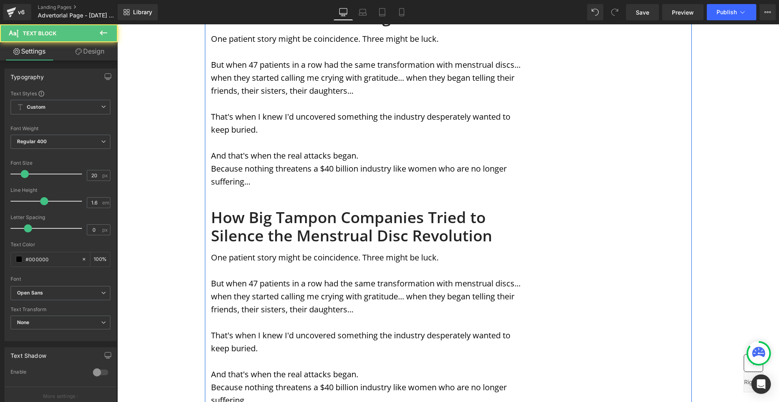
click at [229, 277] on p "But when 47 patients in a row had the same transformation with menstrual discs.…" at bounding box center [367, 296] width 312 height 39
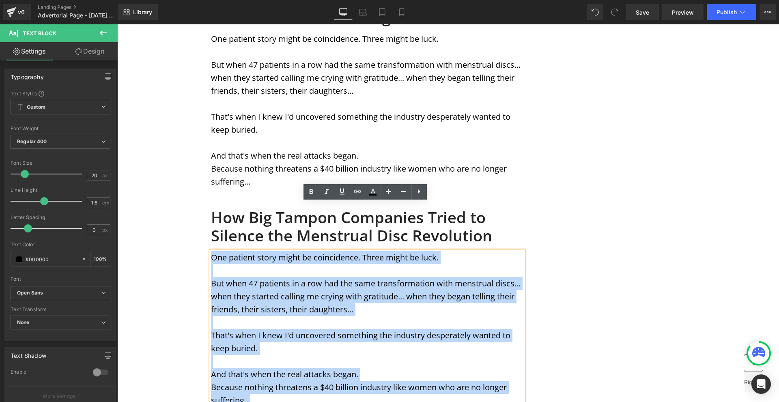
drag, startPoint x: 210, startPoint y: 208, endPoint x: 336, endPoint y: 363, distance: 199.5
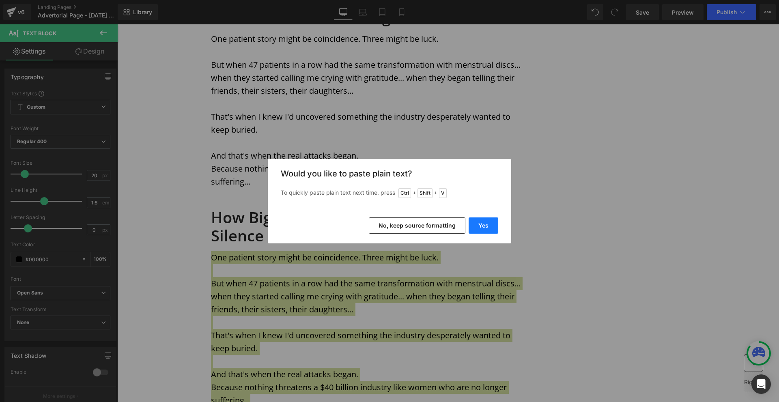
click at [487, 231] on button "Yes" at bounding box center [483, 225] width 30 height 16
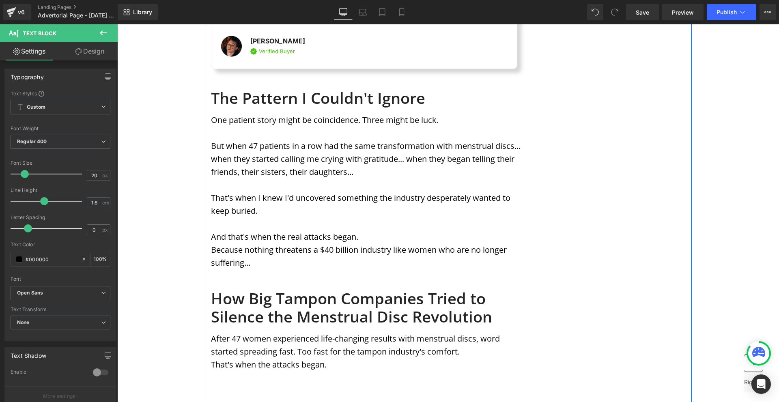
scroll to position [2596, 0]
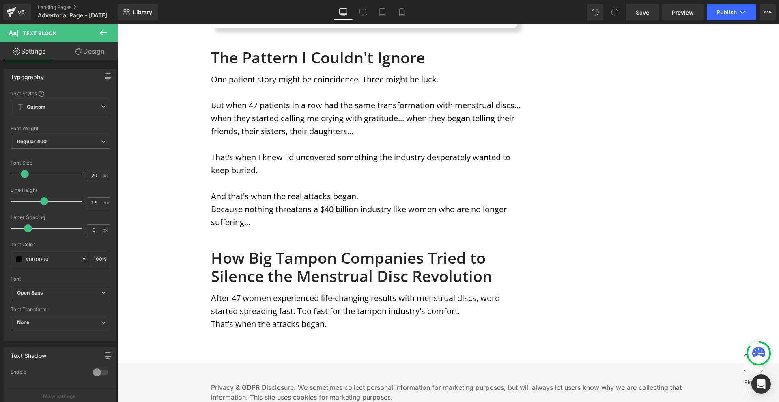
click at [94, 34] on button at bounding box center [103, 33] width 28 height 18
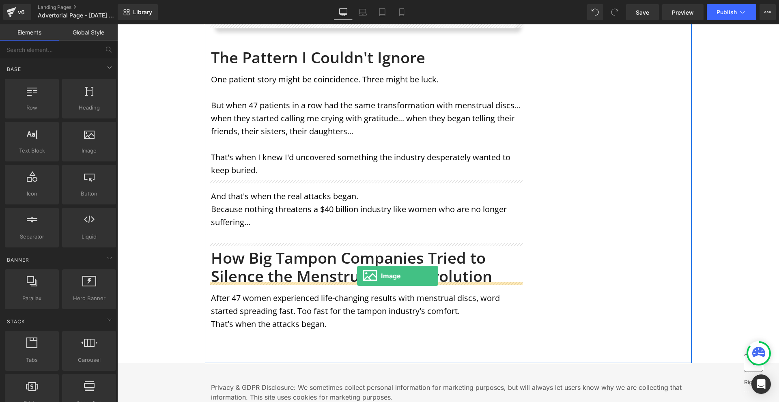
drag, startPoint x: 125, startPoint y: 158, endPoint x: 357, endPoint y: 276, distance: 260.3
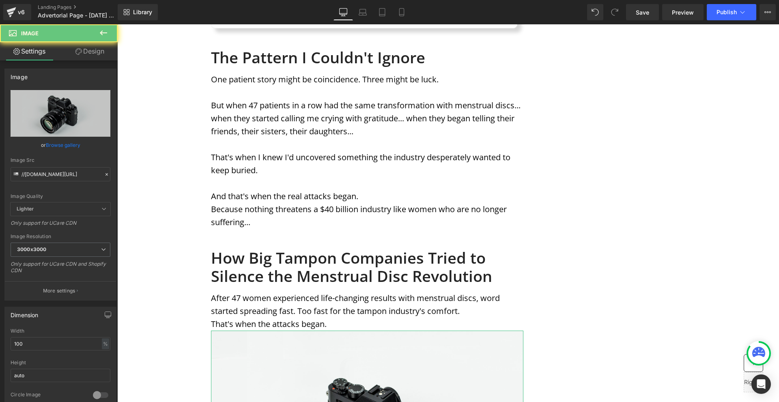
click at [84, 52] on link "Design" at bounding box center [89, 51] width 59 height 18
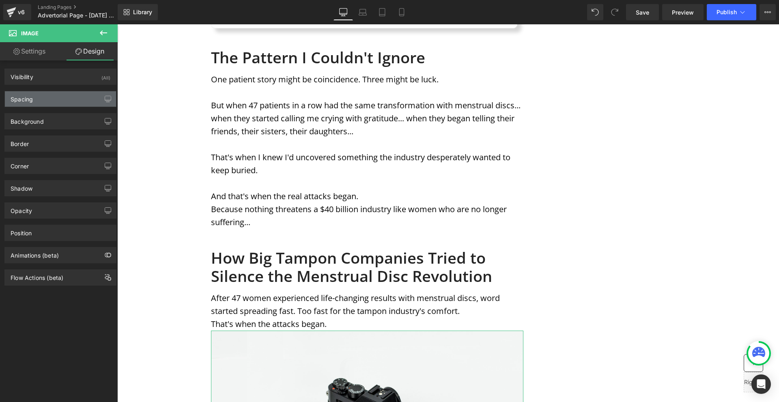
click at [64, 102] on div "Spacing" at bounding box center [60, 98] width 111 height 15
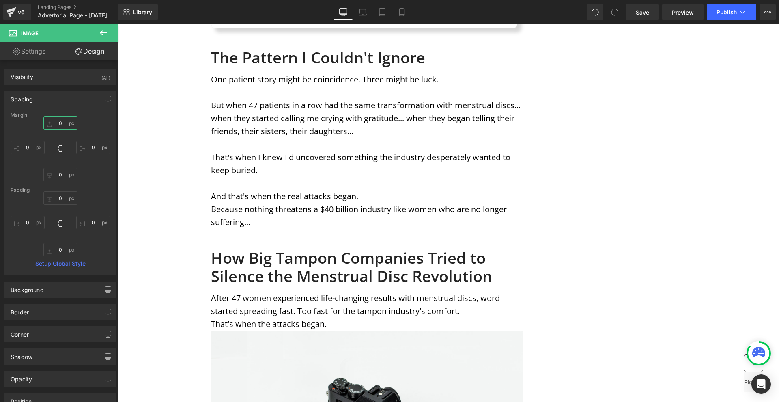
click at [66, 124] on input "0" at bounding box center [60, 122] width 34 height 13
type input "10"
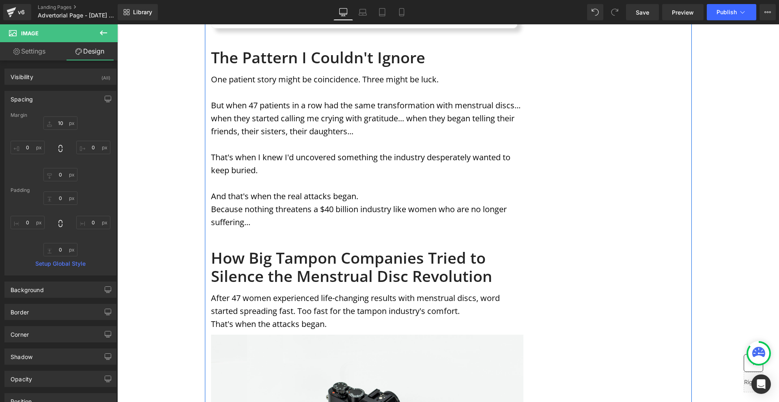
click at [257, 249] on h1 "How Big Tampon Companies Tried to Silence the Menstrual Disc Revolution" at bounding box center [367, 267] width 312 height 37
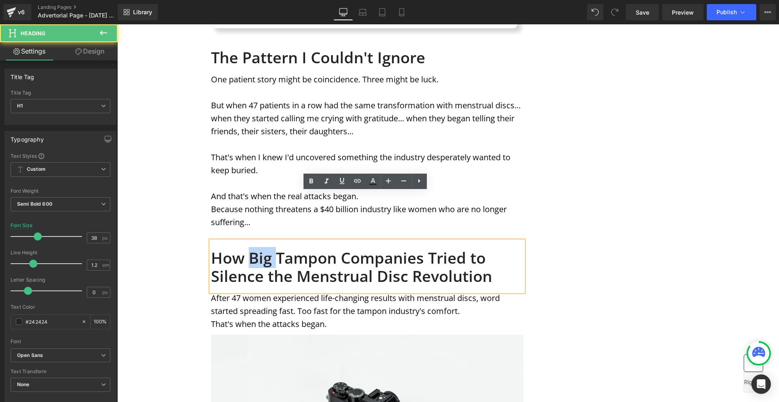
click at [257, 249] on h1 "How Big Tampon Companies Tried to Silence the Menstrual Disc Revolution" at bounding box center [367, 267] width 312 height 37
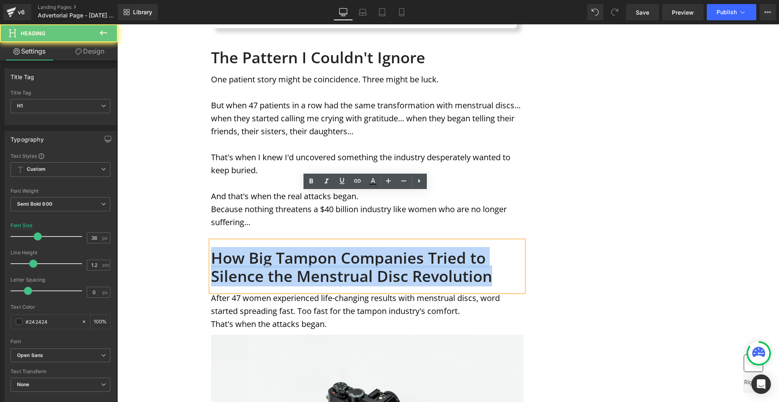
click at [257, 249] on h1 "How Big Tampon Companies Tried to Silence the Menstrual Disc Revolution" at bounding box center [367, 267] width 312 height 37
copy h1 "How Big Tampon Companies Tried to Silence the Menstrual Disc Revolution"
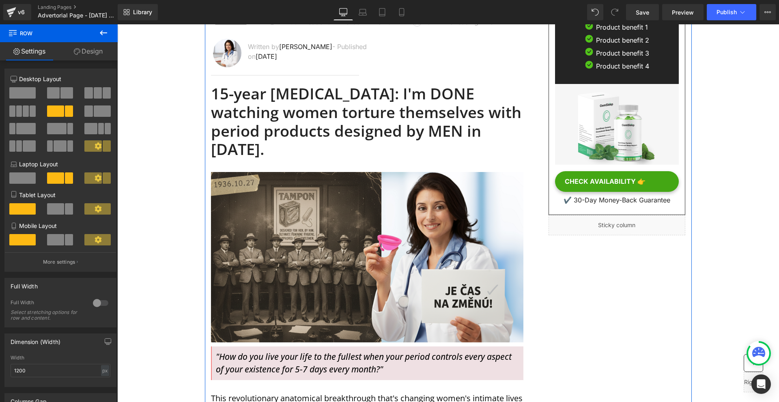
scroll to position [0, 0]
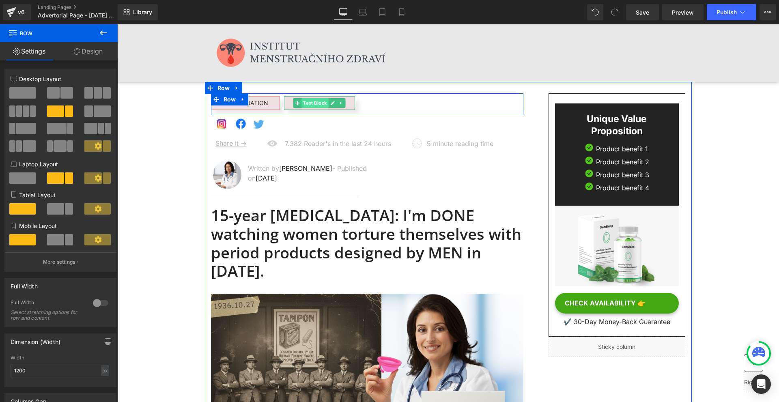
click at [320, 103] on span "Text Block" at bounding box center [314, 103] width 27 height 10
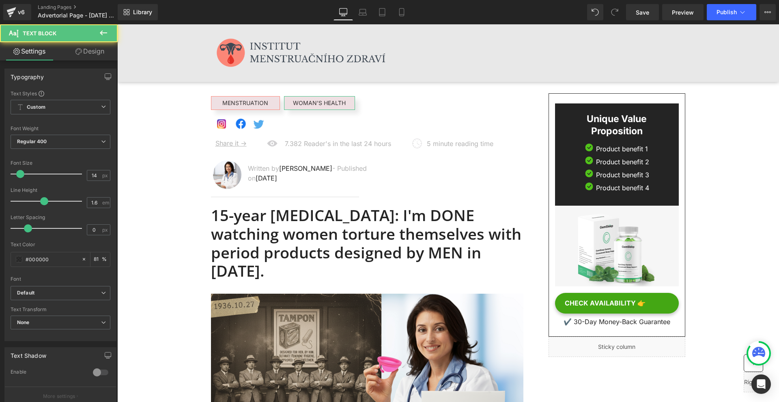
click at [93, 58] on link "Design" at bounding box center [89, 51] width 59 height 18
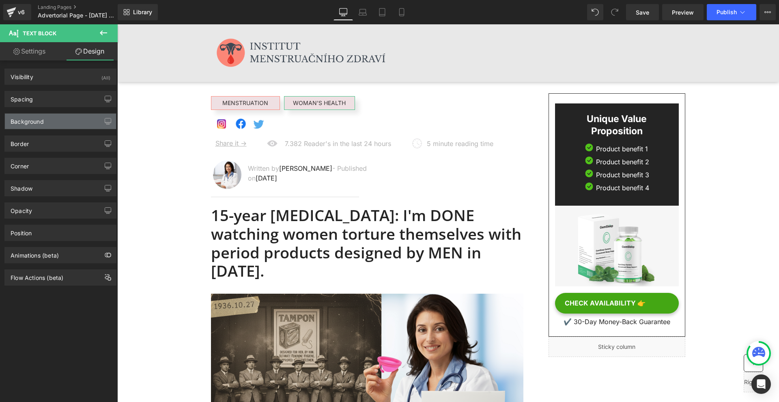
click at [60, 118] on div "Background" at bounding box center [60, 121] width 111 height 15
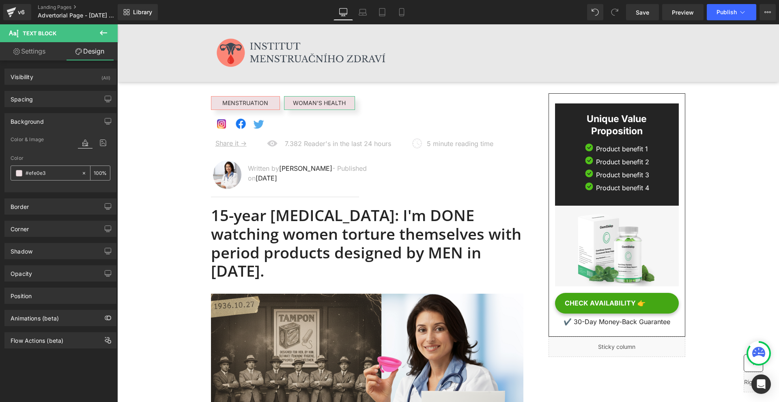
click at [55, 172] on input "#efe0e3" at bounding box center [52, 173] width 52 height 9
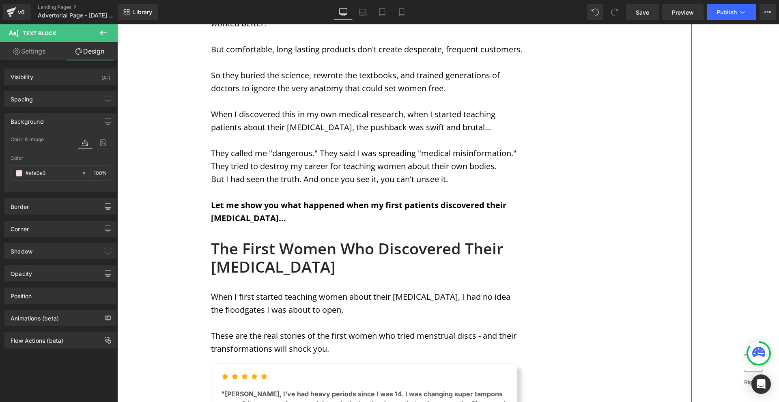
scroll to position [1703, 0]
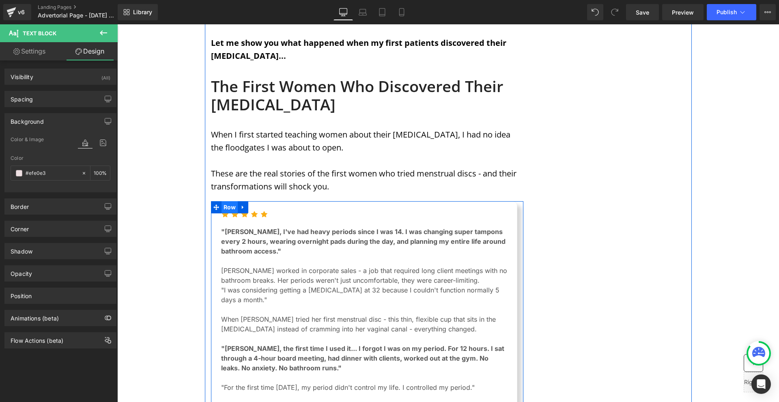
click at [228, 201] on span "Row" at bounding box center [229, 207] width 17 height 12
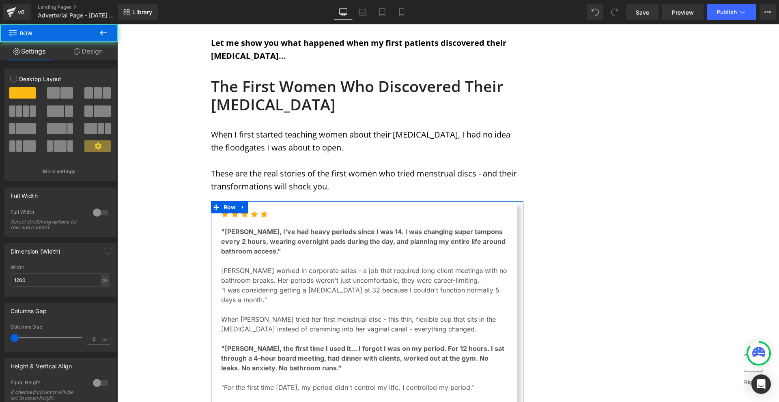
click at [83, 50] on link "Design" at bounding box center [88, 51] width 59 height 18
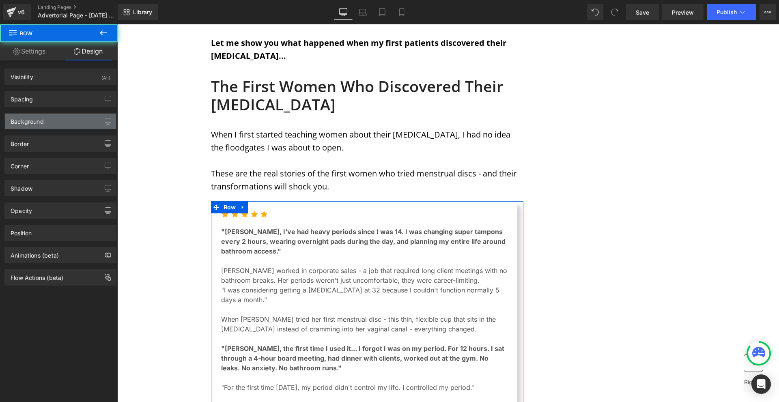
click at [49, 119] on div "Background" at bounding box center [60, 121] width 111 height 15
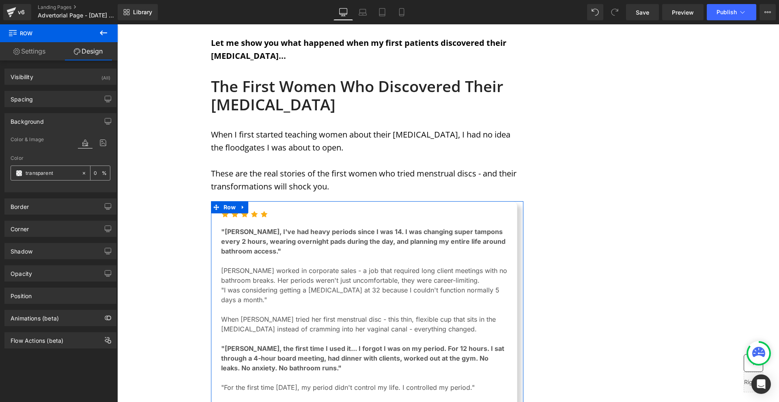
click at [50, 173] on input "transparent" at bounding box center [52, 173] width 52 height 9
paste input "#efe0e3"
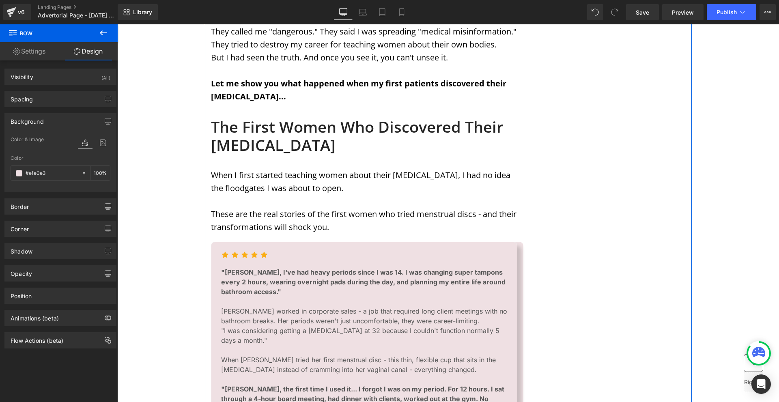
scroll to position [1622, 0]
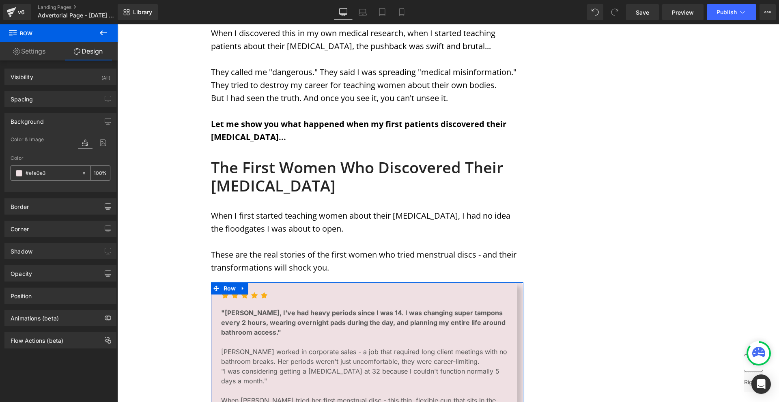
type input "#efe0e3"
click at [81, 172] on div at bounding box center [85, 173] width 9 height 14
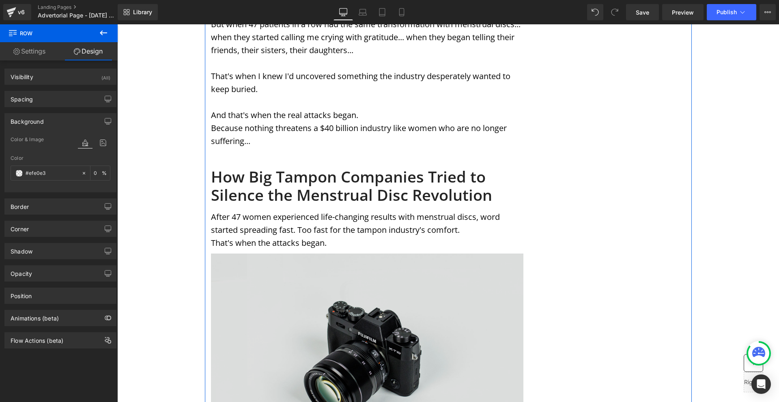
scroll to position [2717, 0]
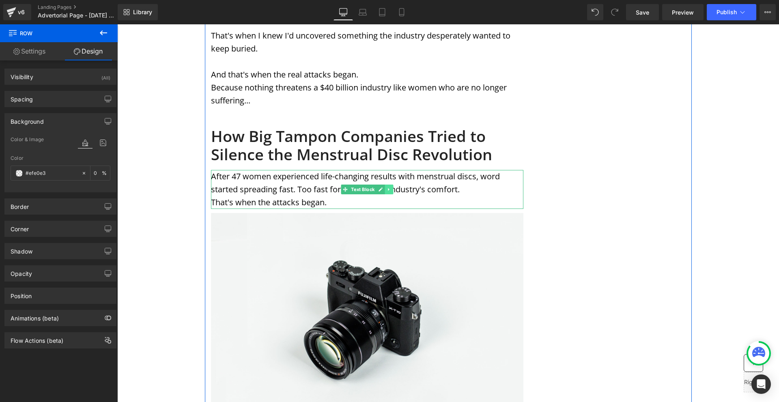
click at [387, 187] on icon at bounding box center [389, 189] width 4 height 5
click at [382, 187] on icon at bounding box center [384, 189] width 4 height 5
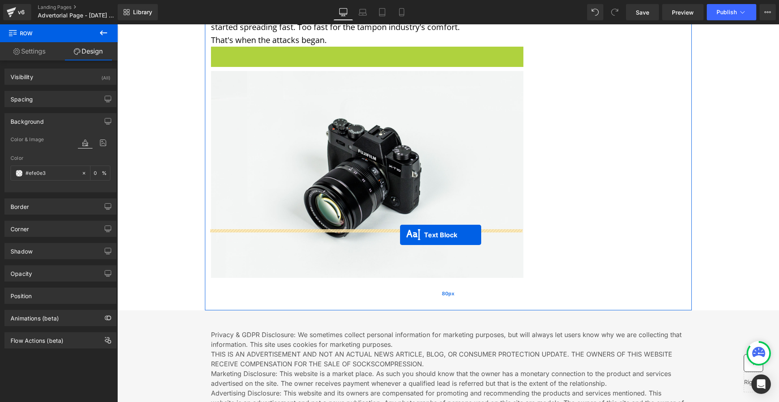
drag, startPoint x: 365, startPoint y: 181, endPoint x: 400, endPoint y: 235, distance: 63.9
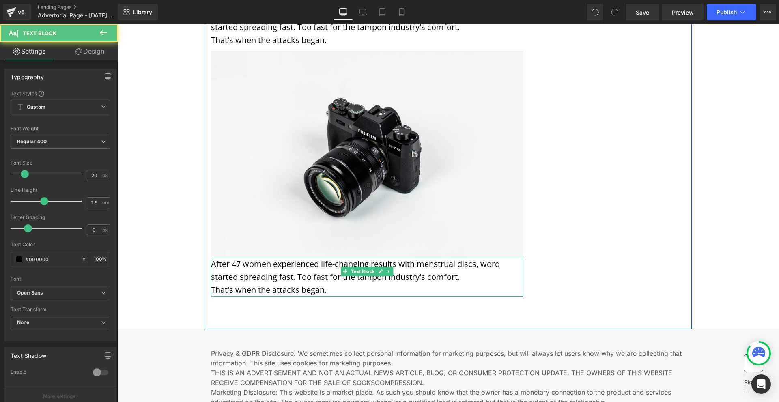
scroll to position [2859, 0]
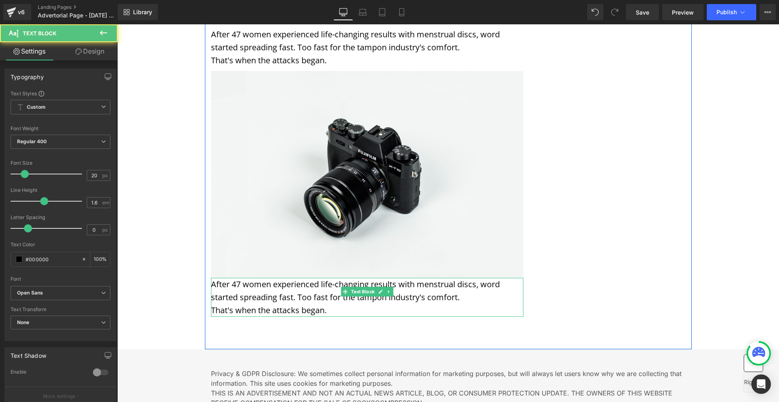
click at [247, 278] on p "After 47 women experienced life-changing results with menstrual discs, word sta…" at bounding box center [367, 291] width 312 height 26
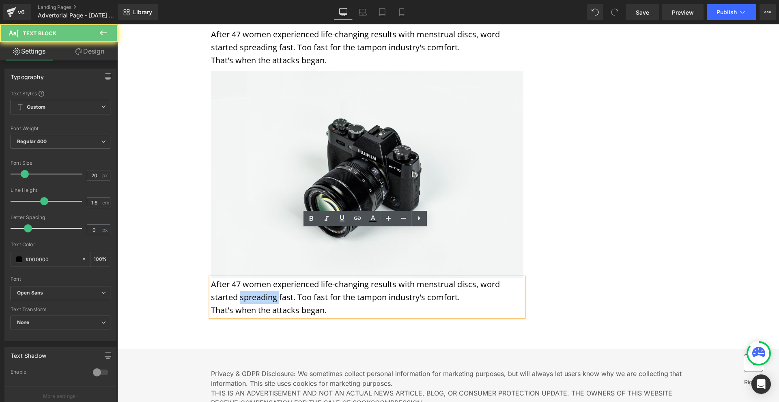
click at [247, 278] on p "After 47 women experienced life-changing results with menstrual discs, word sta…" at bounding box center [367, 291] width 312 height 26
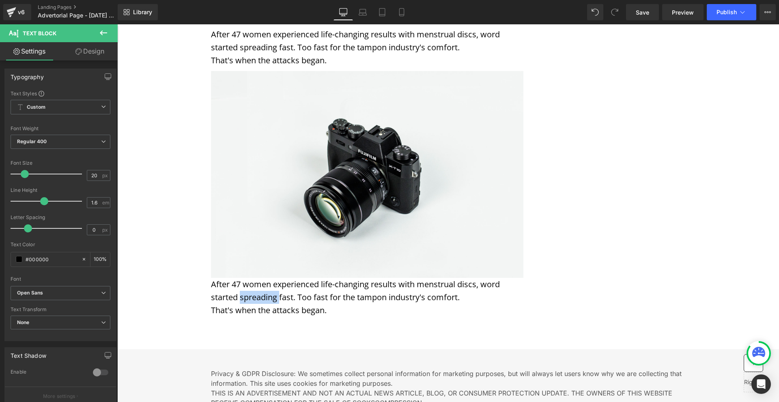
click at [117, 24] on div at bounding box center [117, 24] width 0 height 0
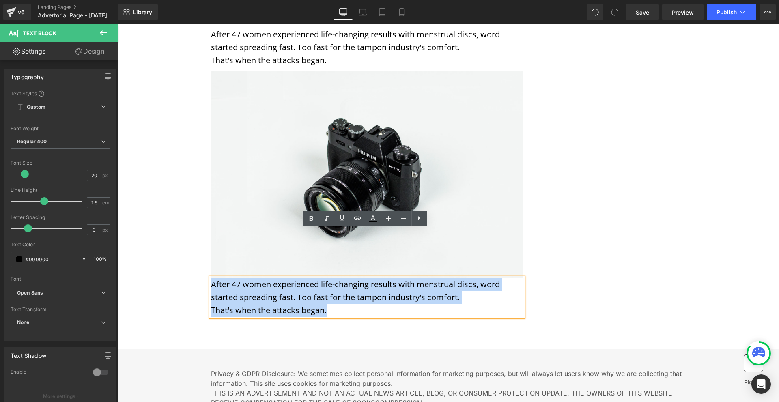
drag, startPoint x: 329, startPoint y: 264, endPoint x: 210, endPoint y: 236, distance: 122.2
click at [211, 278] on div "After 47 women experienced life-changing results with menstrual discs, word sta…" at bounding box center [367, 297] width 312 height 39
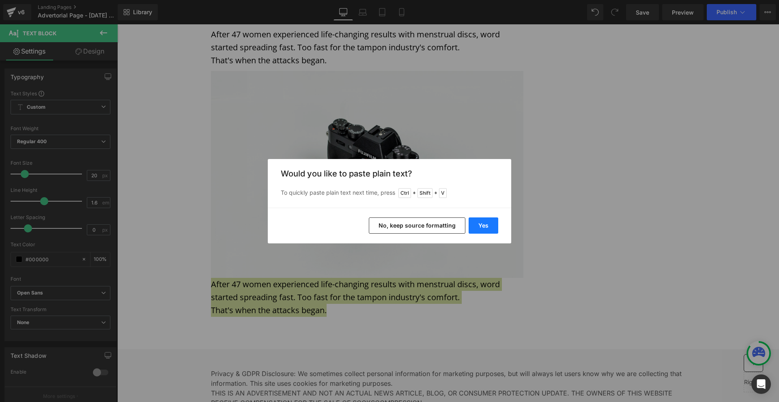
click at [484, 227] on button "Yes" at bounding box center [483, 225] width 30 height 16
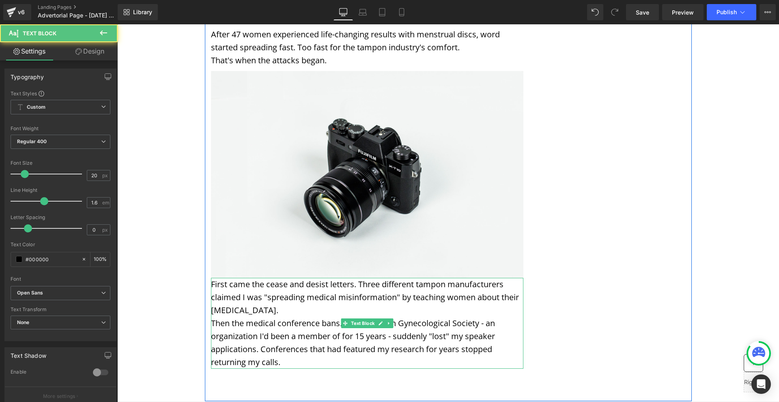
click at [307, 278] on p "First came the cease and desist letters. Three different tampon manufacturers c…" at bounding box center [367, 297] width 312 height 39
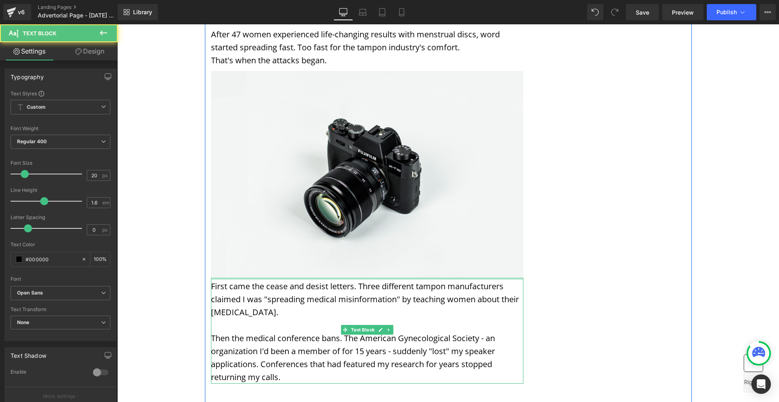
drag, startPoint x: 419, startPoint y: 231, endPoint x: 547, endPoint y: 239, distance: 127.6
click at [420, 278] on div "First came the cease and desist letters. Three different tampon manufacturers c…" at bounding box center [367, 331] width 312 height 106
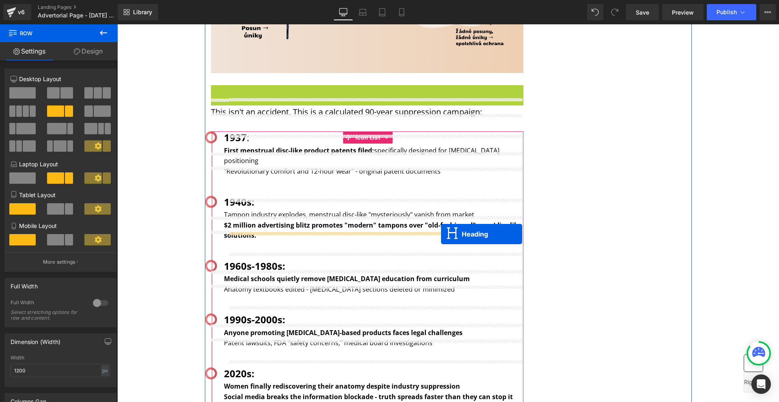
scroll to position [1156, 0]
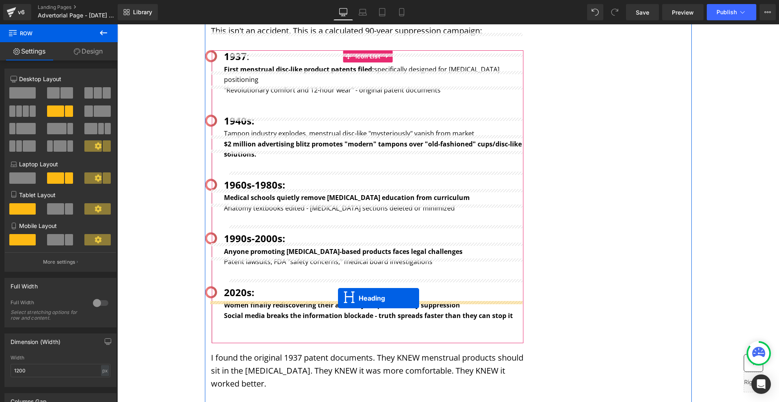
drag, startPoint x: 359, startPoint y: 195, endPoint x: 338, endPoint y: 298, distance: 105.2
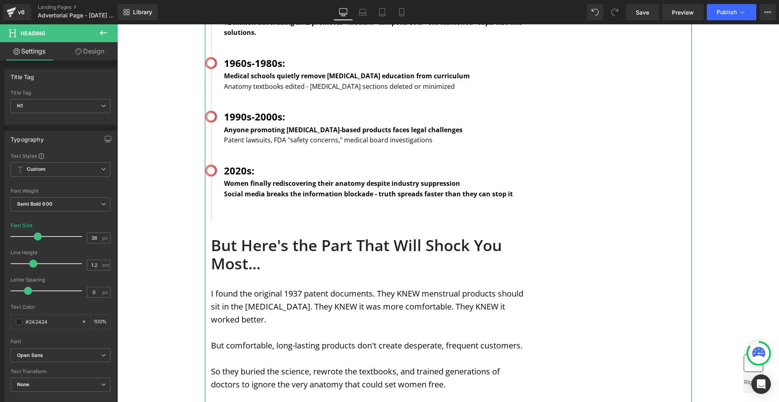
scroll to position [1326, 0]
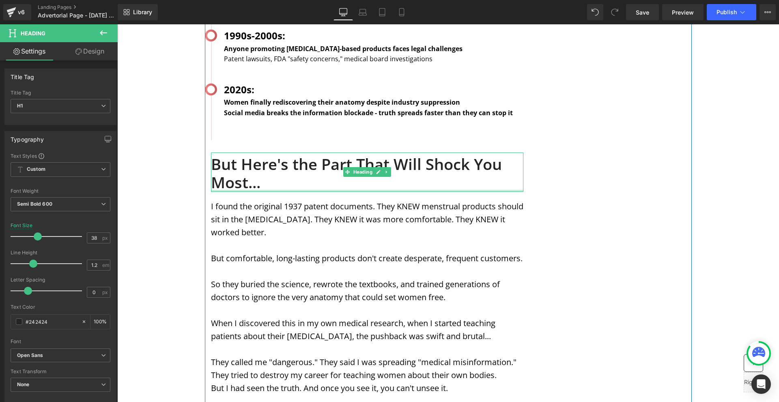
drag, startPoint x: 258, startPoint y: 155, endPoint x: 514, endPoint y: 204, distance: 261.4
click at [270, 152] on div "But Here's the Part That Will Shock You Most... Heading" at bounding box center [367, 171] width 312 height 39
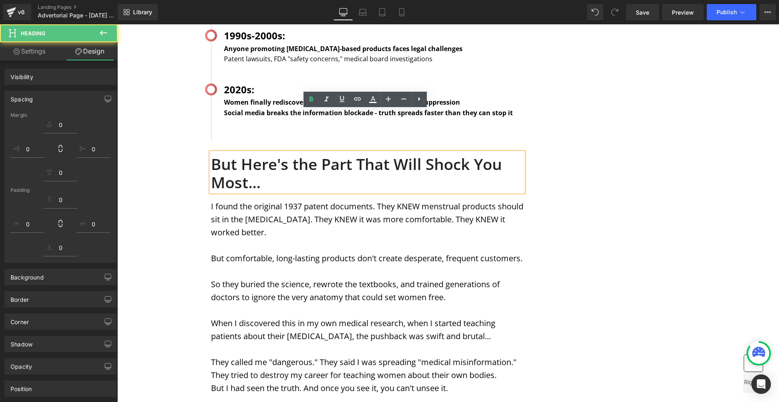
click at [618, 221] on div "MENSTRUATION Text Block WOMAN'S HEALTH Text Block Row Image Image Image Row Sha…" at bounding box center [448, 351] width 487 height 3190
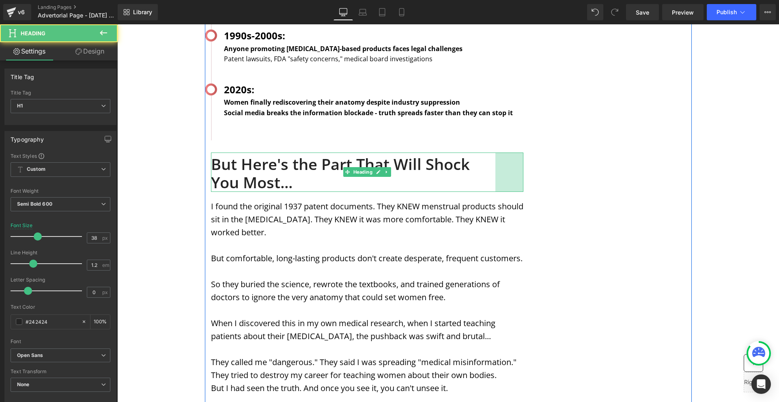
click at [492, 152] on div "But Here's the Part That Will Shock You Most... Heading 69px" at bounding box center [367, 171] width 312 height 39
click at [606, 148] on div "MENSTRUATION Text Block WOMAN'S HEALTH Text Block Row Image Image Image Row Sha…" at bounding box center [448, 351] width 487 height 3190
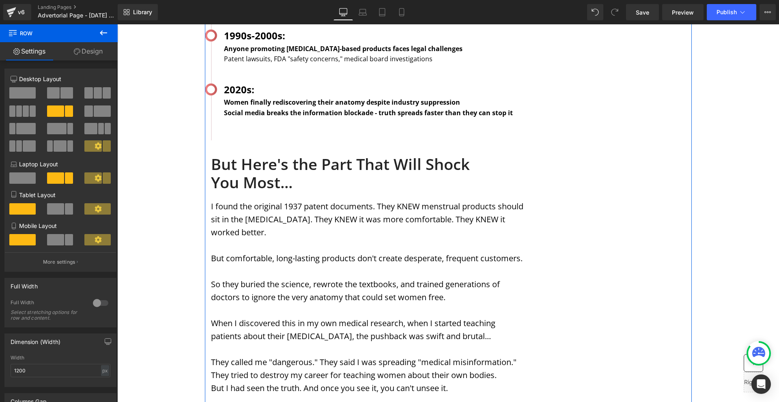
scroll to position [1123, 0]
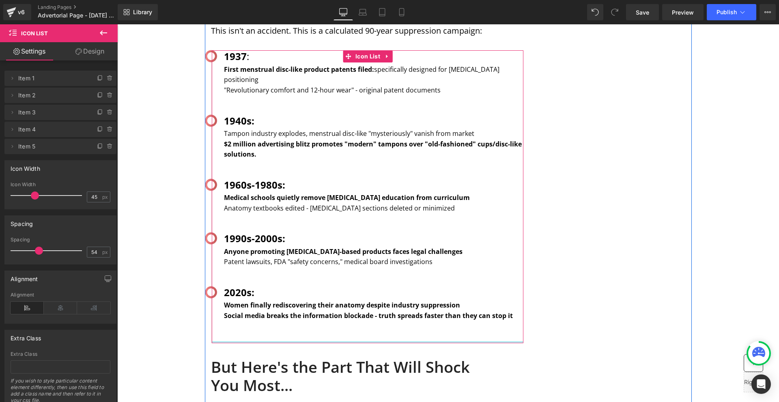
click at [258, 298] on div "Image 1937 : Text Block First menstrual disc-like product patents filed: specif…" at bounding box center [367, 196] width 312 height 292
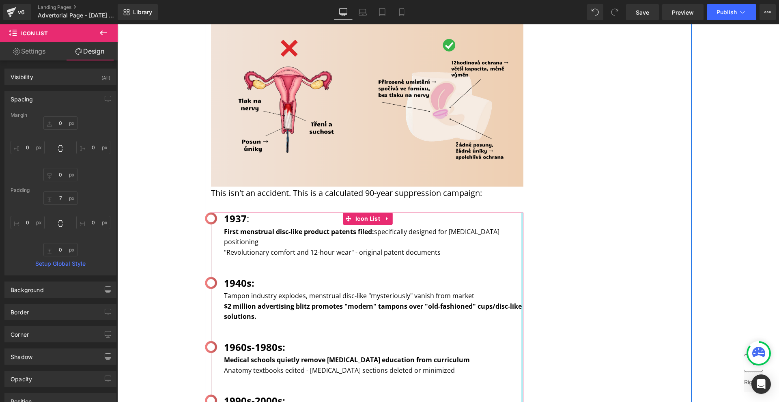
scroll to position [799, 0]
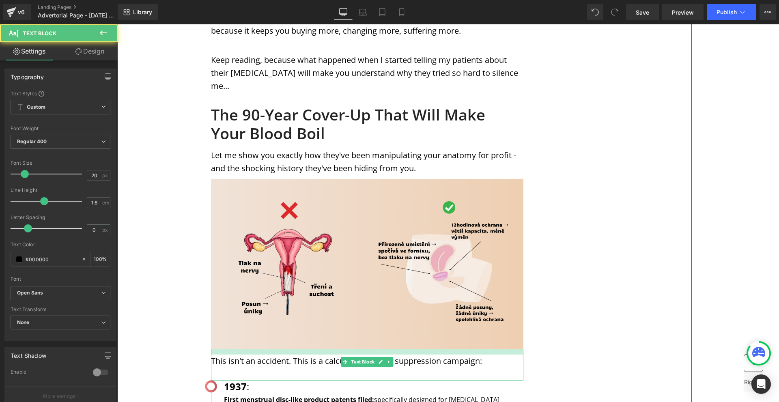
drag, startPoint x: 322, startPoint y: 318, endPoint x: 322, endPoint y: 324, distance: 6.1
click at [322, 349] on div "This isn't an accident. This is a calculated 90-year suppression campaign: Text…" at bounding box center [367, 365] width 312 height 32
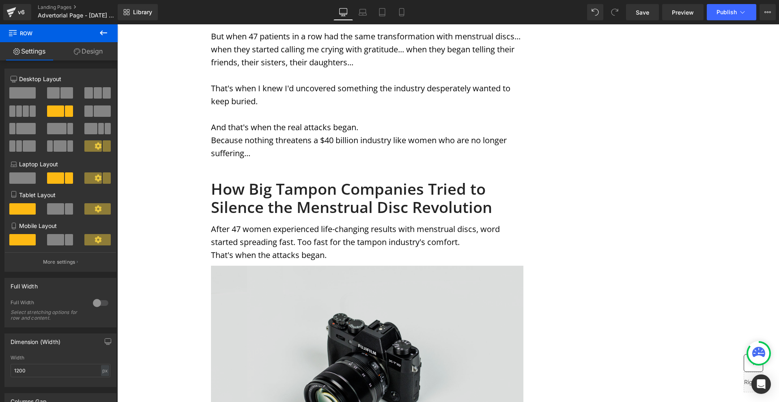
scroll to position [2786, 0]
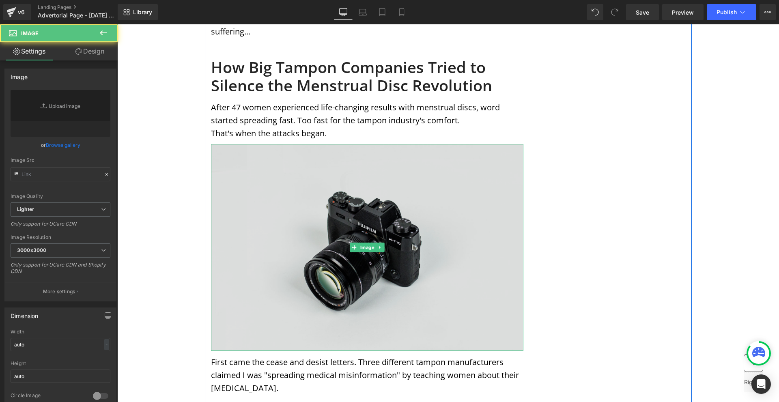
click at [333, 252] on img at bounding box center [367, 247] width 312 height 207
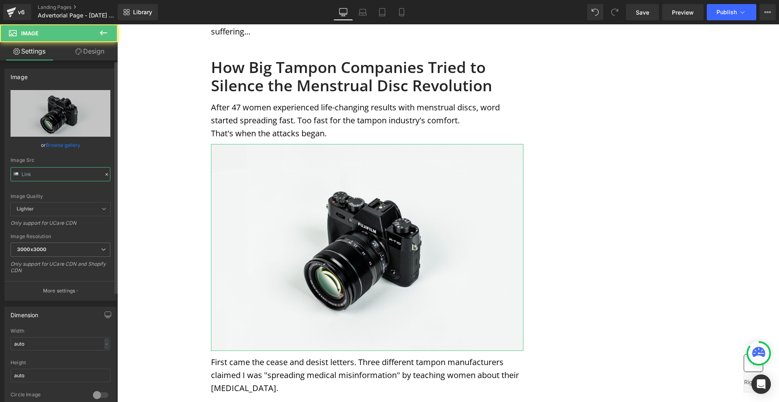
click at [44, 178] on input "text" at bounding box center [61, 174] width 100 height 14
paste input "[URL][DOMAIN_NAME]"
type input "[URL][DOMAIN_NAME]"
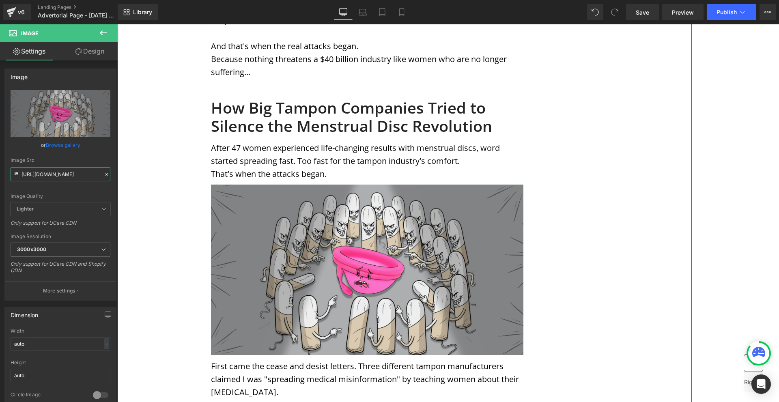
scroll to position [2827, 0]
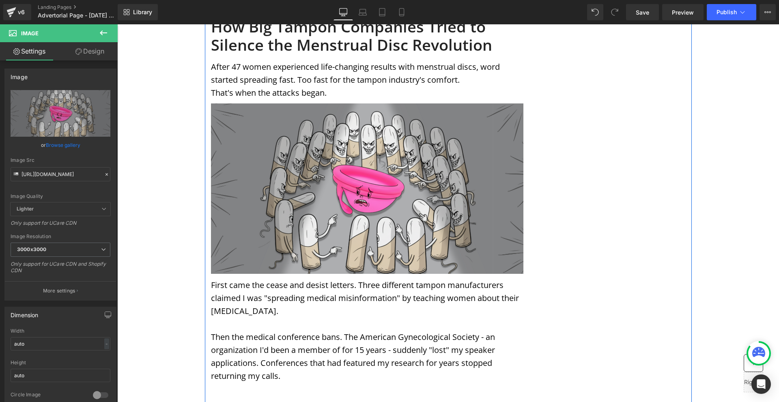
click at [313, 331] on p "Then the medical conference bans. The American Gynecological Society - an organ…" at bounding box center [367, 357] width 312 height 52
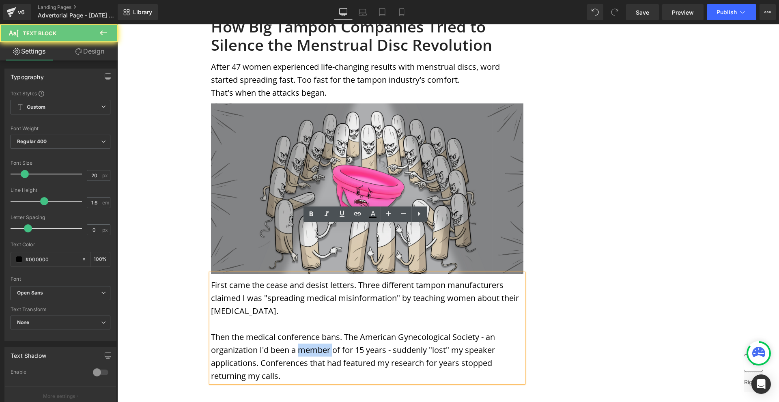
click at [313, 331] on p "Then the medical conference bans. The American Gynecological Society - an organ…" at bounding box center [367, 357] width 312 height 52
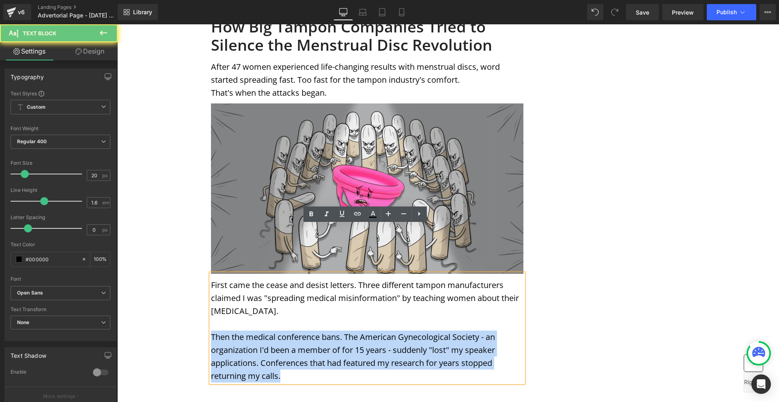
click at [313, 331] on p "Then the medical conference bans. The American Gynecological Society - an organ…" at bounding box center [367, 357] width 312 height 52
copy p "Then the medical conference bans. The American Gynecological Society - an organ…"
